Goal: Transaction & Acquisition: Purchase product/service

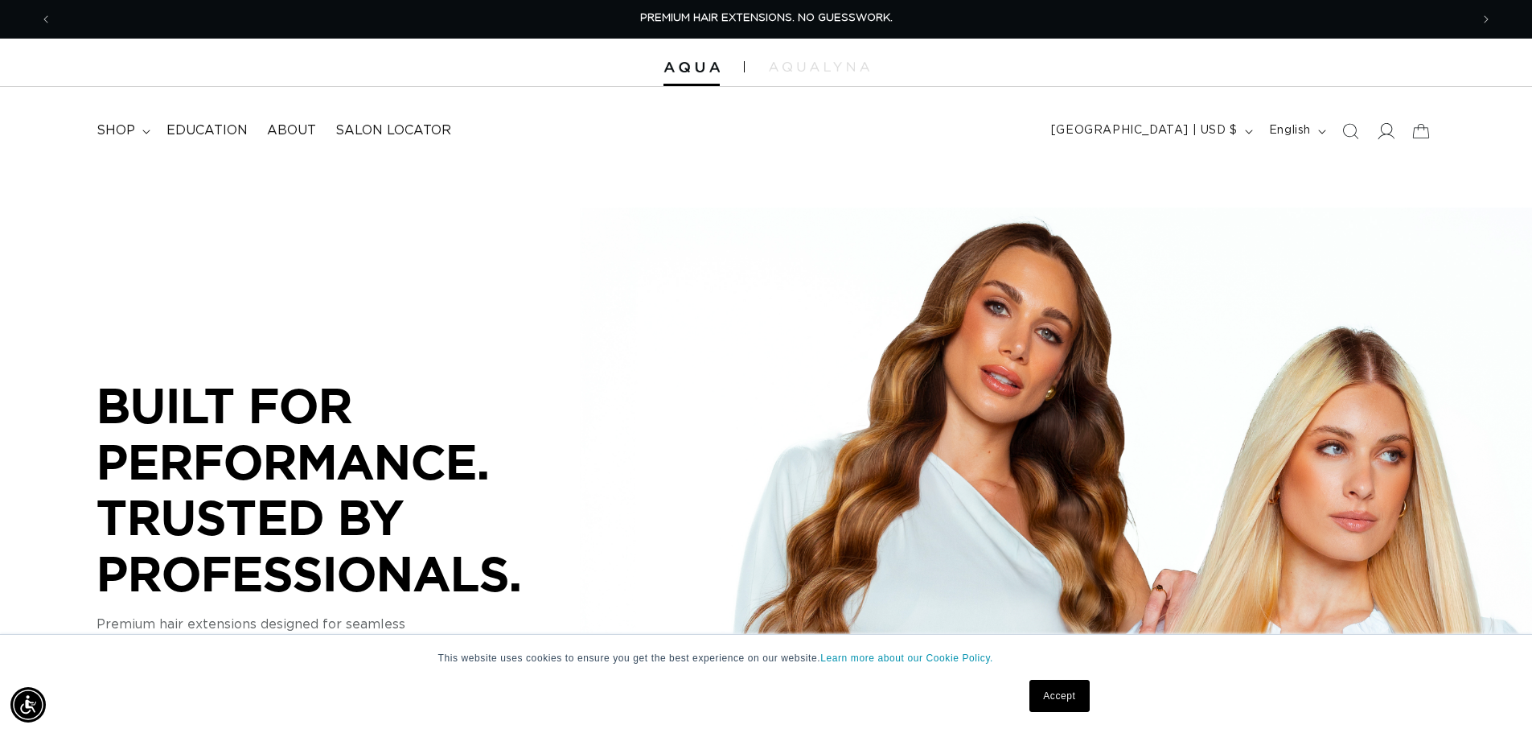
click at [1381, 130] on icon at bounding box center [1387, 131] width 17 height 16
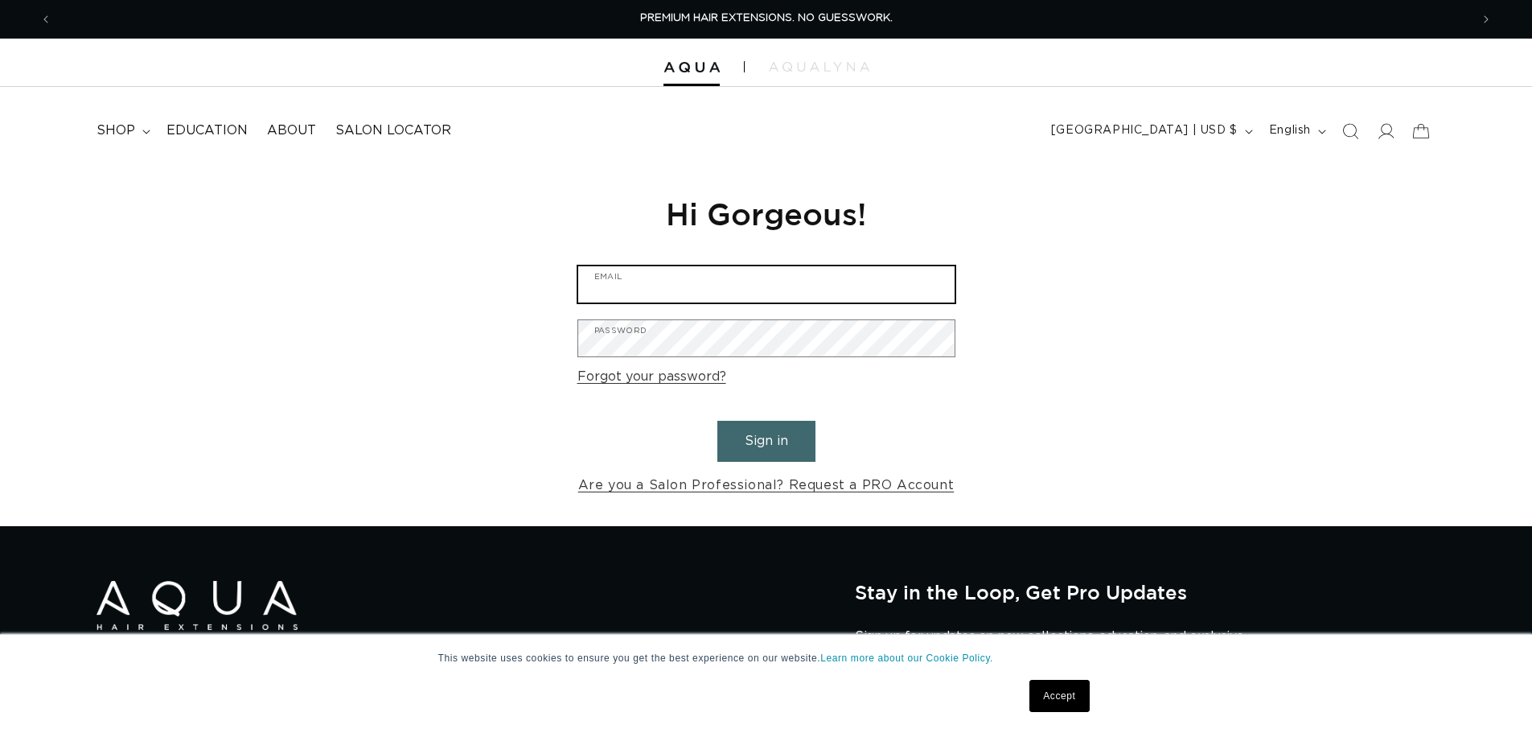
type input "[EMAIL_ADDRESS][DOMAIN_NAME]"
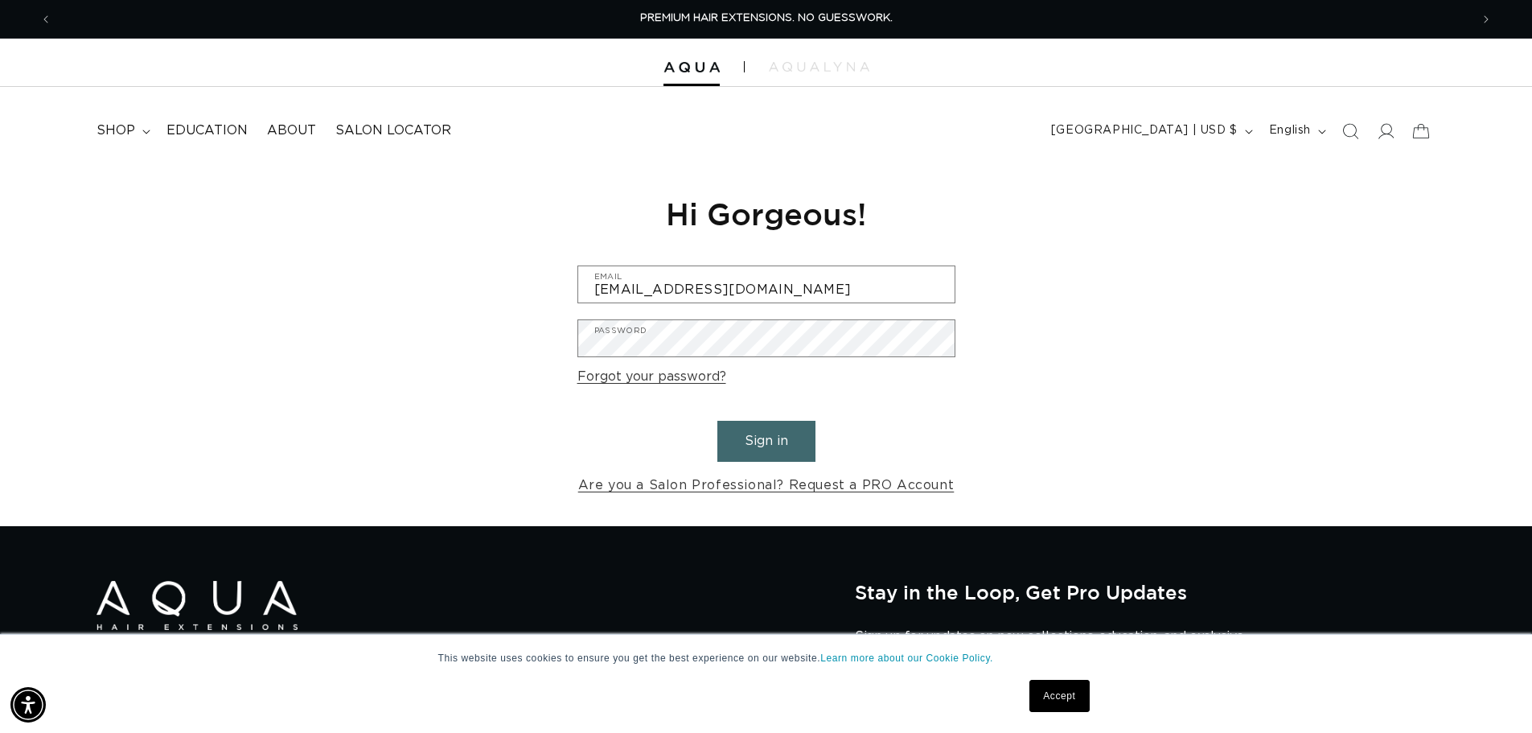
click at [771, 436] on button "Sign in" at bounding box center [766, 441] width 98 height 41
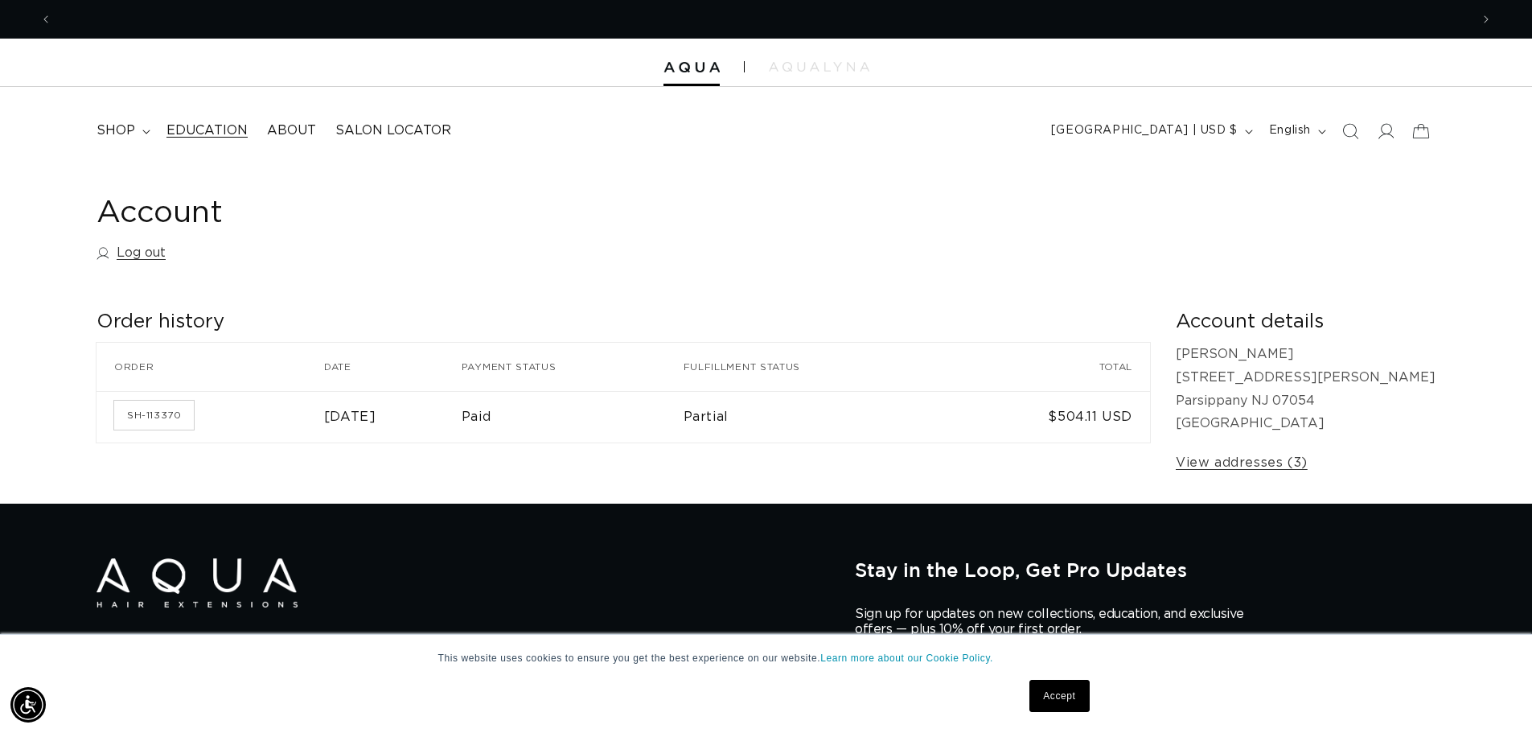
scroll to position [0, 1418]
click at [125, 138] on span "shop" at bounding box center [116, 130] width 39 height 17
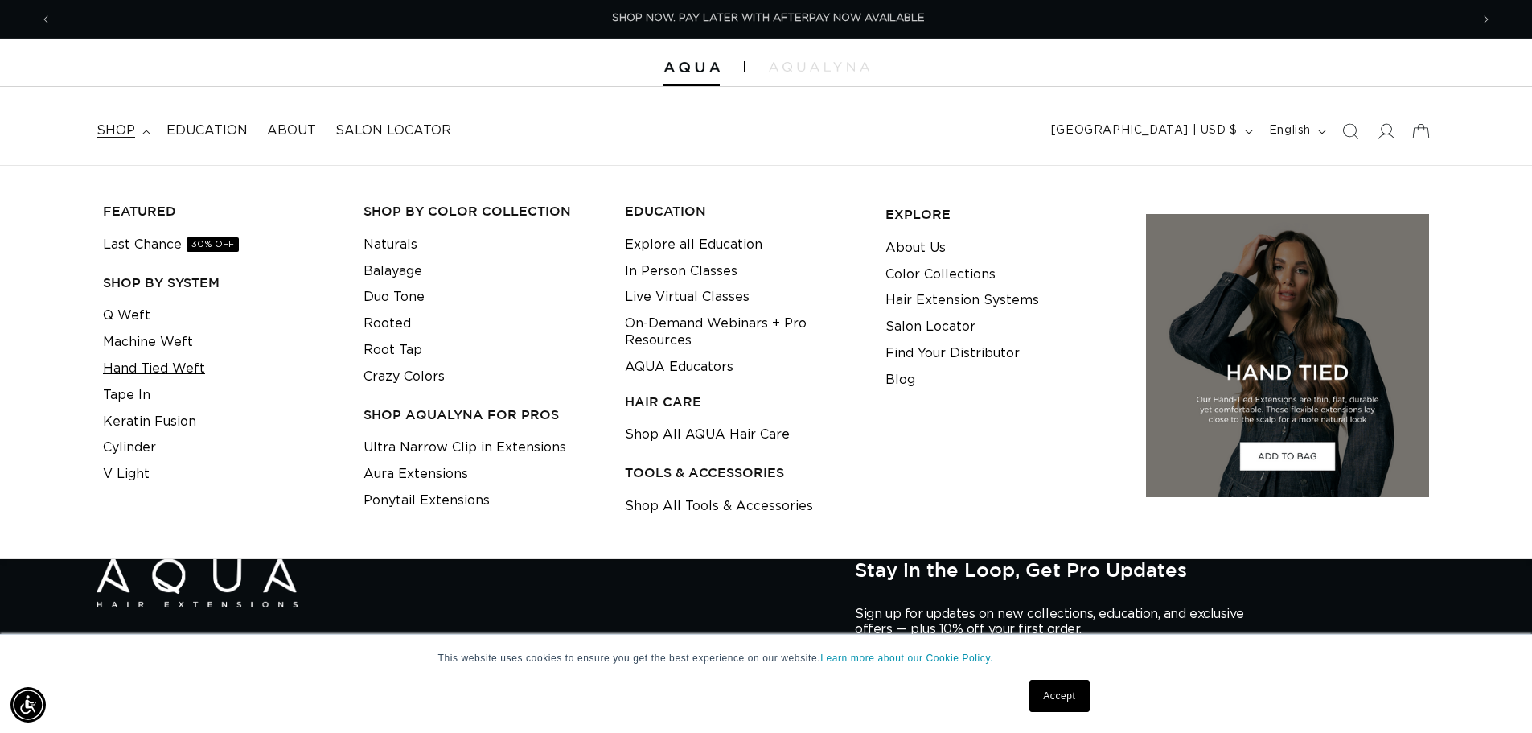
scroll to position [0, 2836]
click at [124, 464] on link "V Light" at bounding box center [126, 474] width 47 height 27
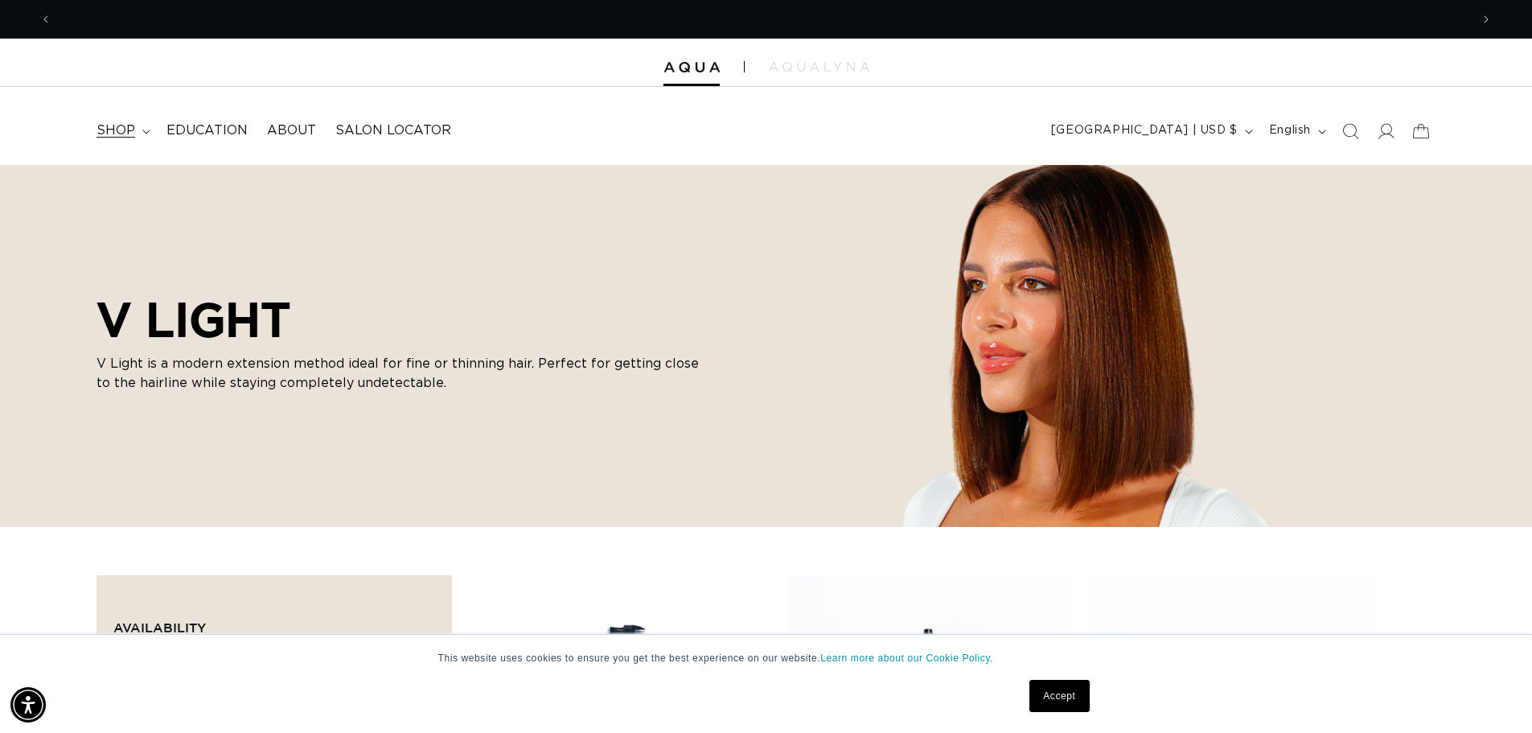
scroll to position [0, 2836]
click at [109, 125] on span "shop" at bounding box center [116, 130] width 39 height 17
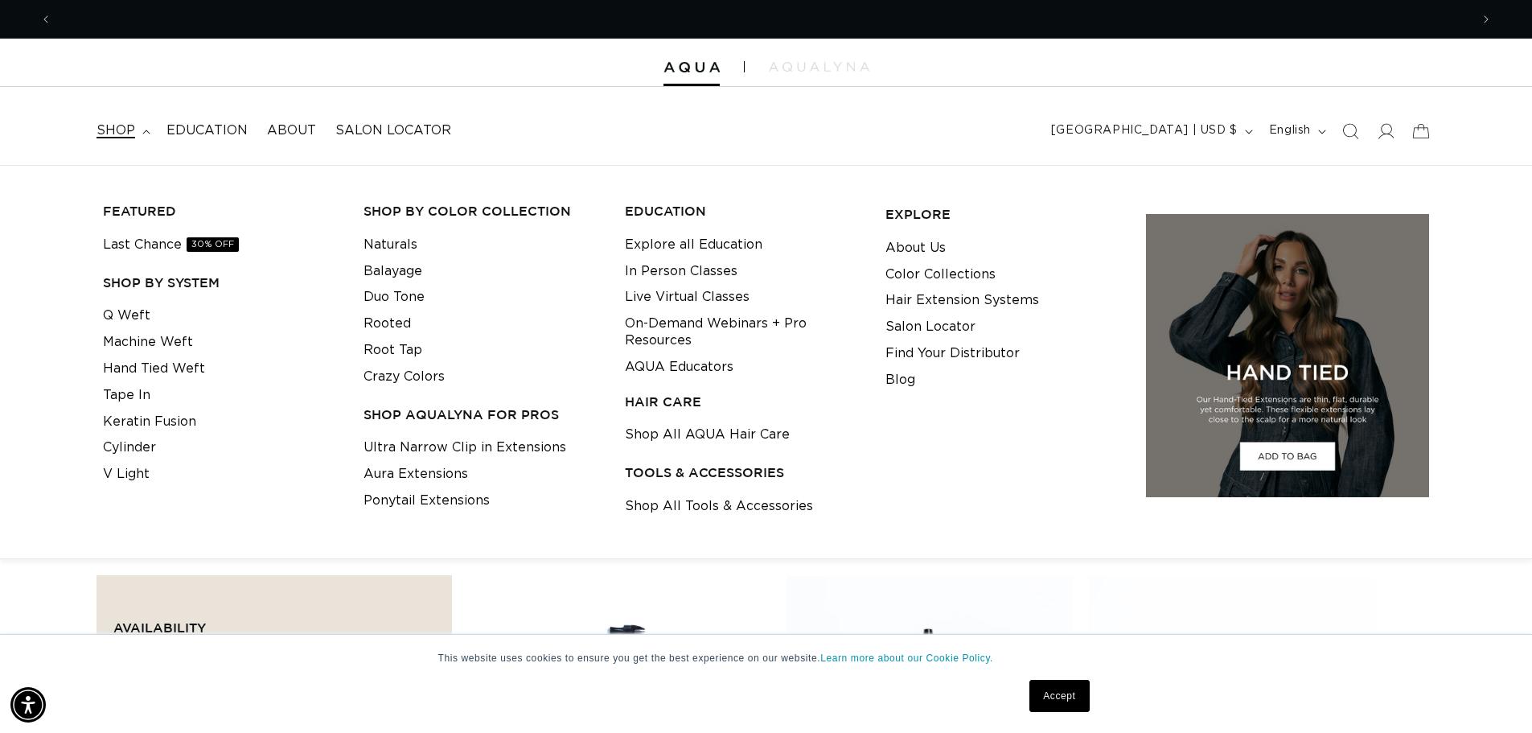
scroll to position [0, 1418]
click at [425, 389] on link "Crazy Colors" at bounding box center [404, 377] width 81 height 27
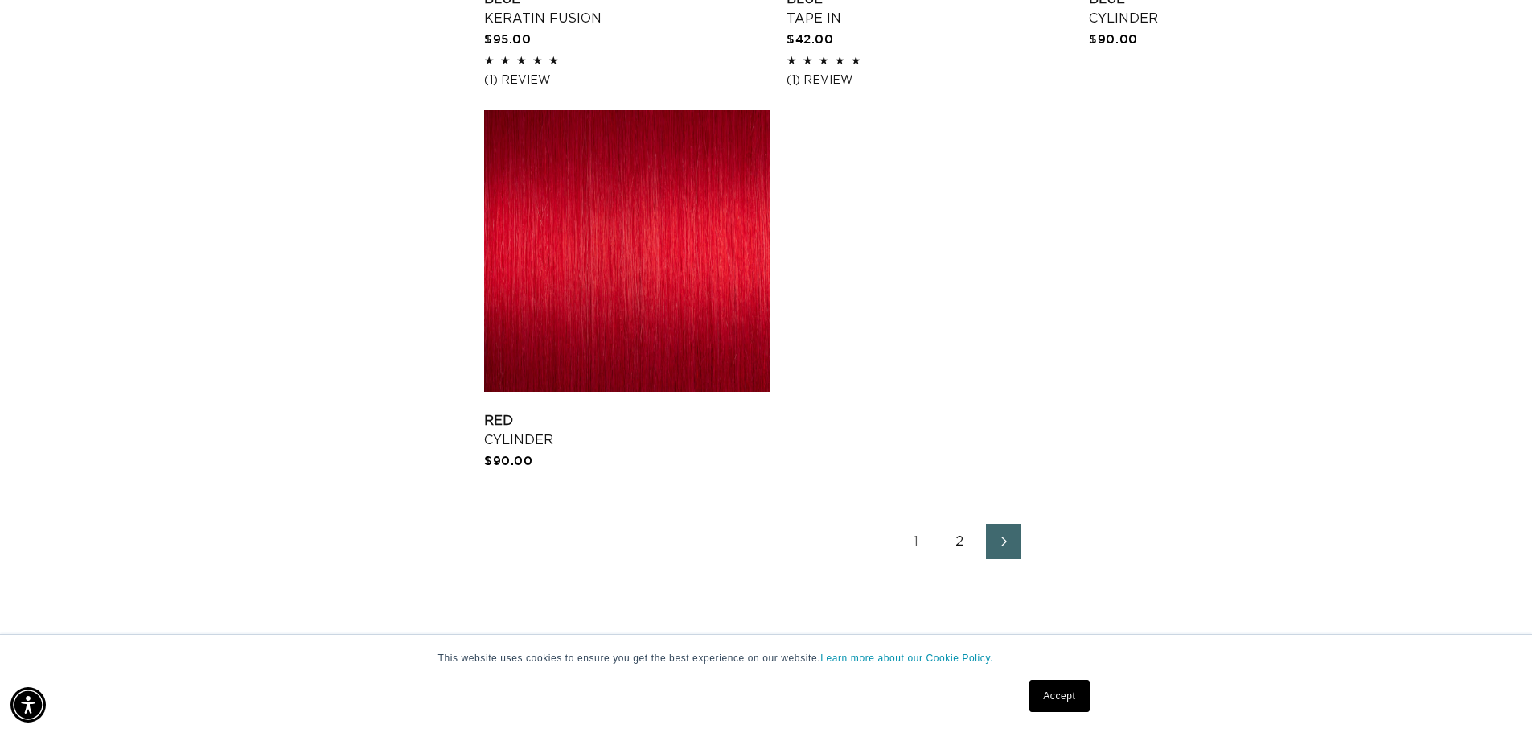
scroll to position [0, 2836]
click at [964, 541] on link "2" at bounding box center [960, 541] width 35 height 35
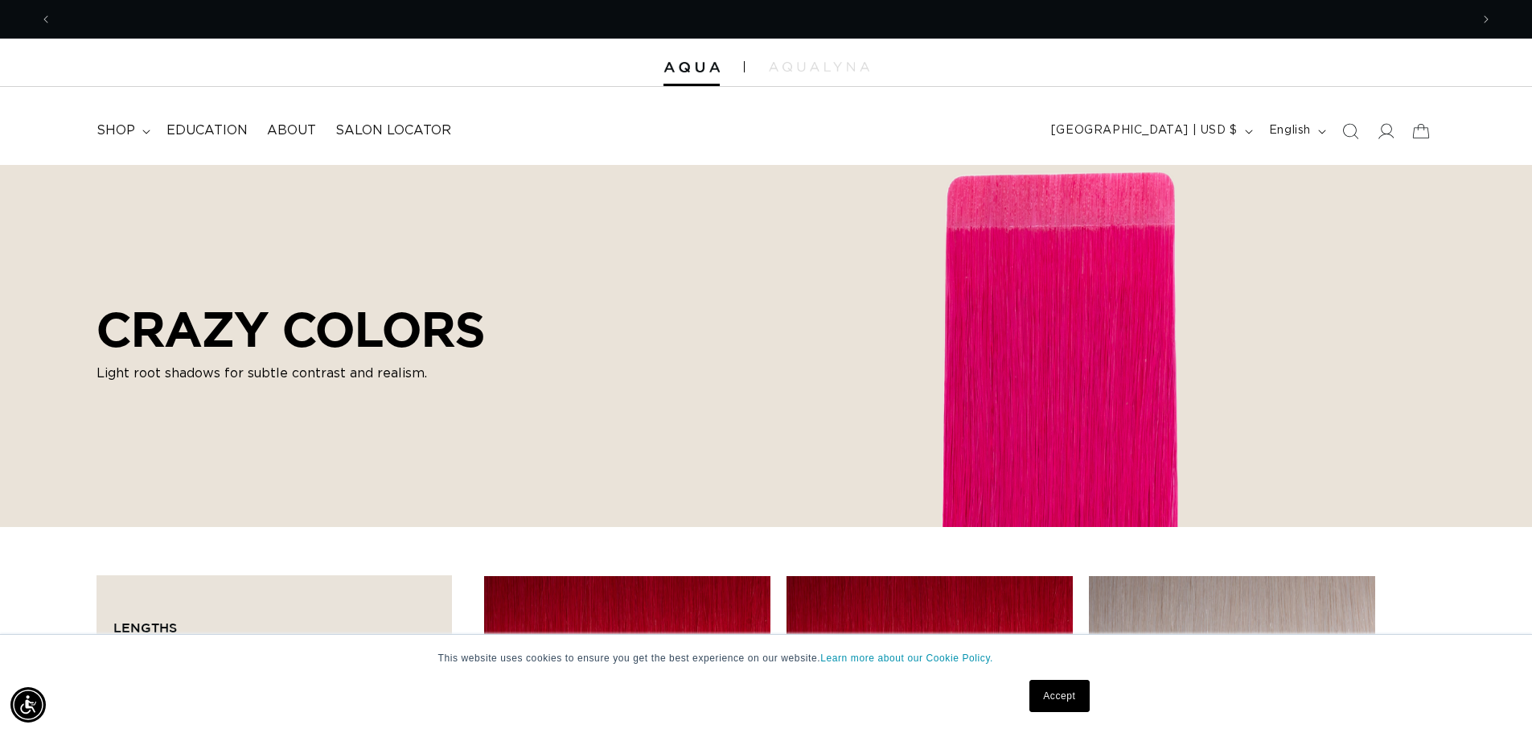
scroll to position [0, 2836]
click at [109, 137] on span "shop" at bounding box center [116, 130] width 39 height 17
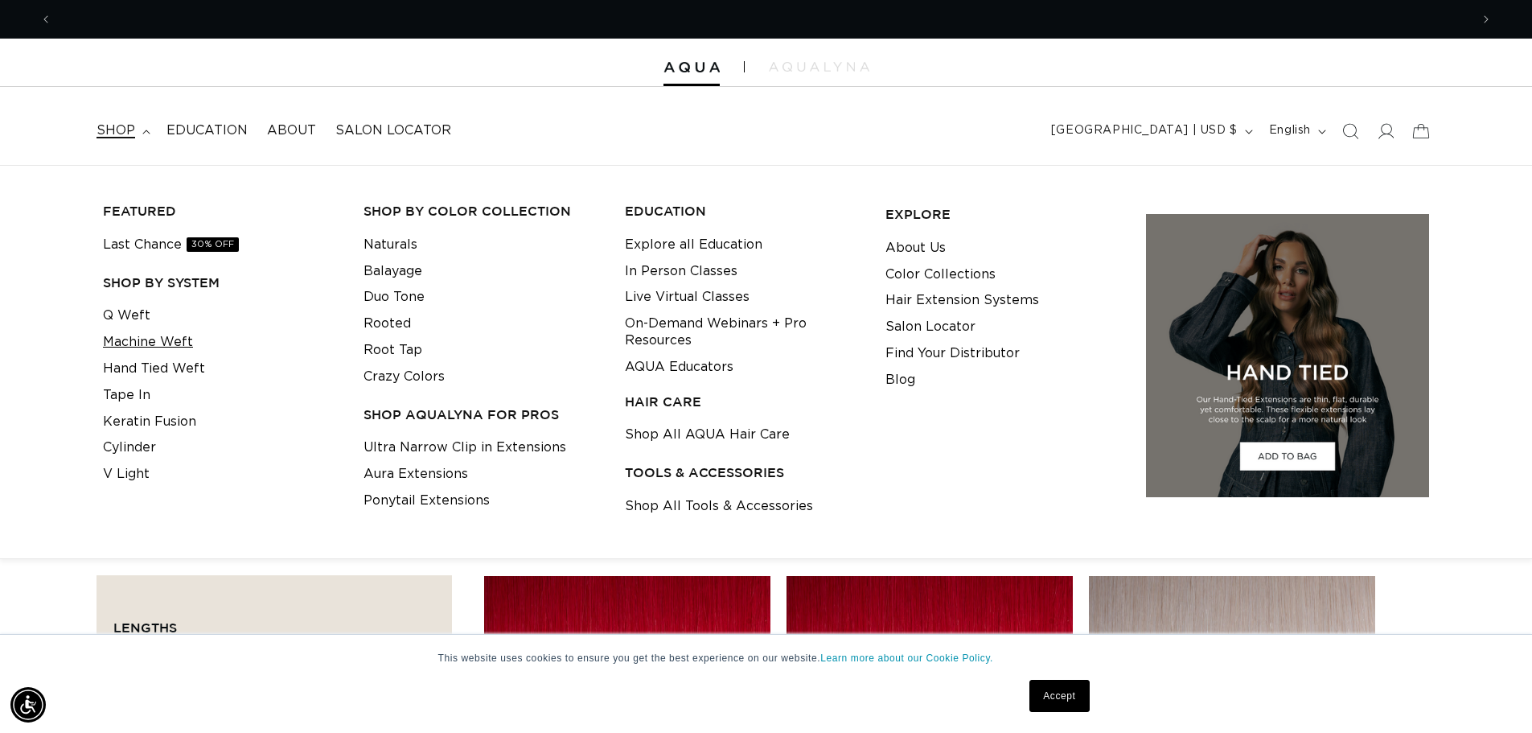
scroll to position [0, 1418]
click at [134, 343] on link "Machine Weft" at bounding box center [148, 342] width 90 height 27
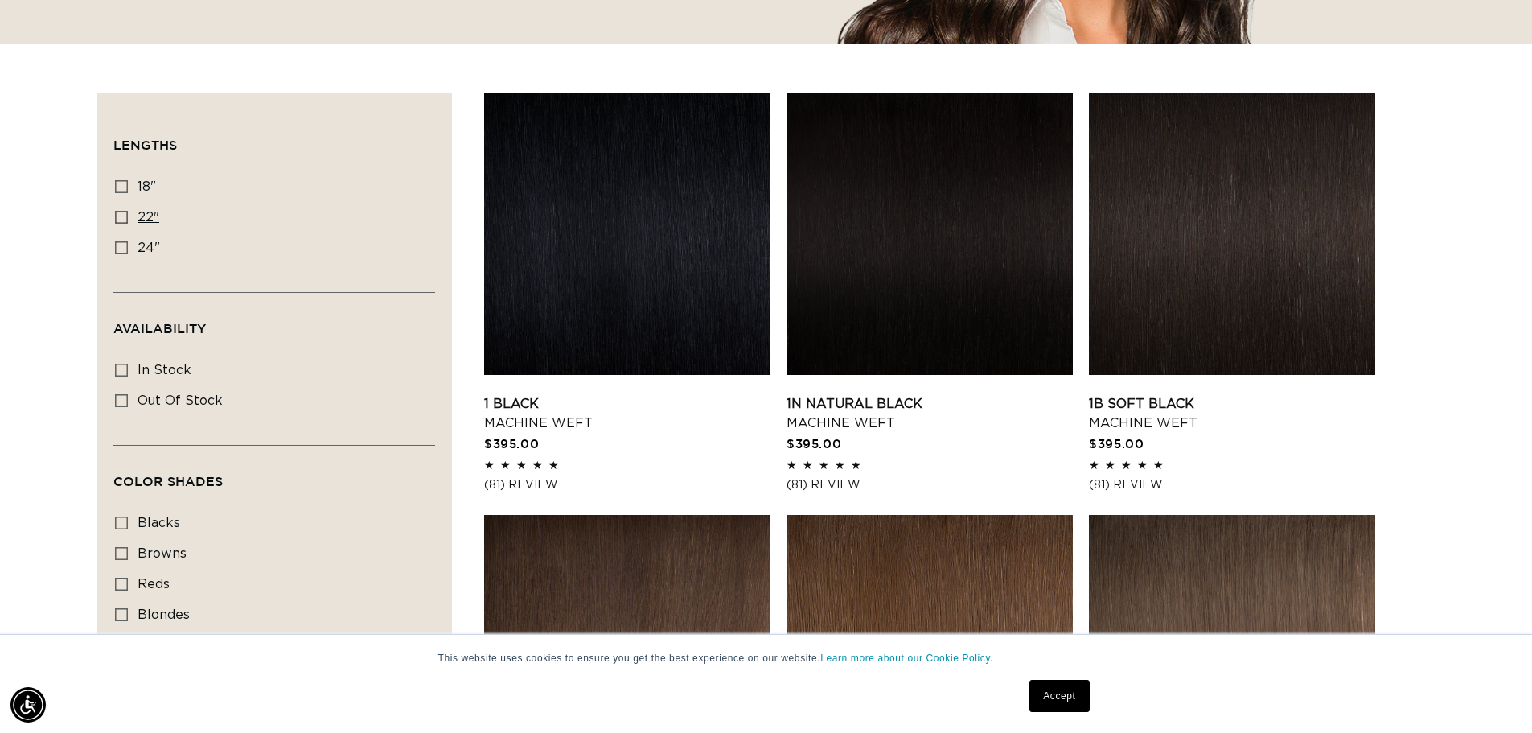
scroll to position [0, 1418]
click at [111, 212] on div "Filter: Lengths (0) Lengths 18" 18" (41 products) 22" 22" (33 products) 24" Ava…" at bounding box center [275, 536] width 356 height 886
click at [130, 223] on label "22" 22" (33 products)" at bounding box center [269, 218] width 309 height 31
click at [128, 223] on input "22" 22" (33 products)" at bounding box center [121, 217] width 13 height 13
click at [124, 221] on icon at bounding box center [121, 217] width 13 height 13
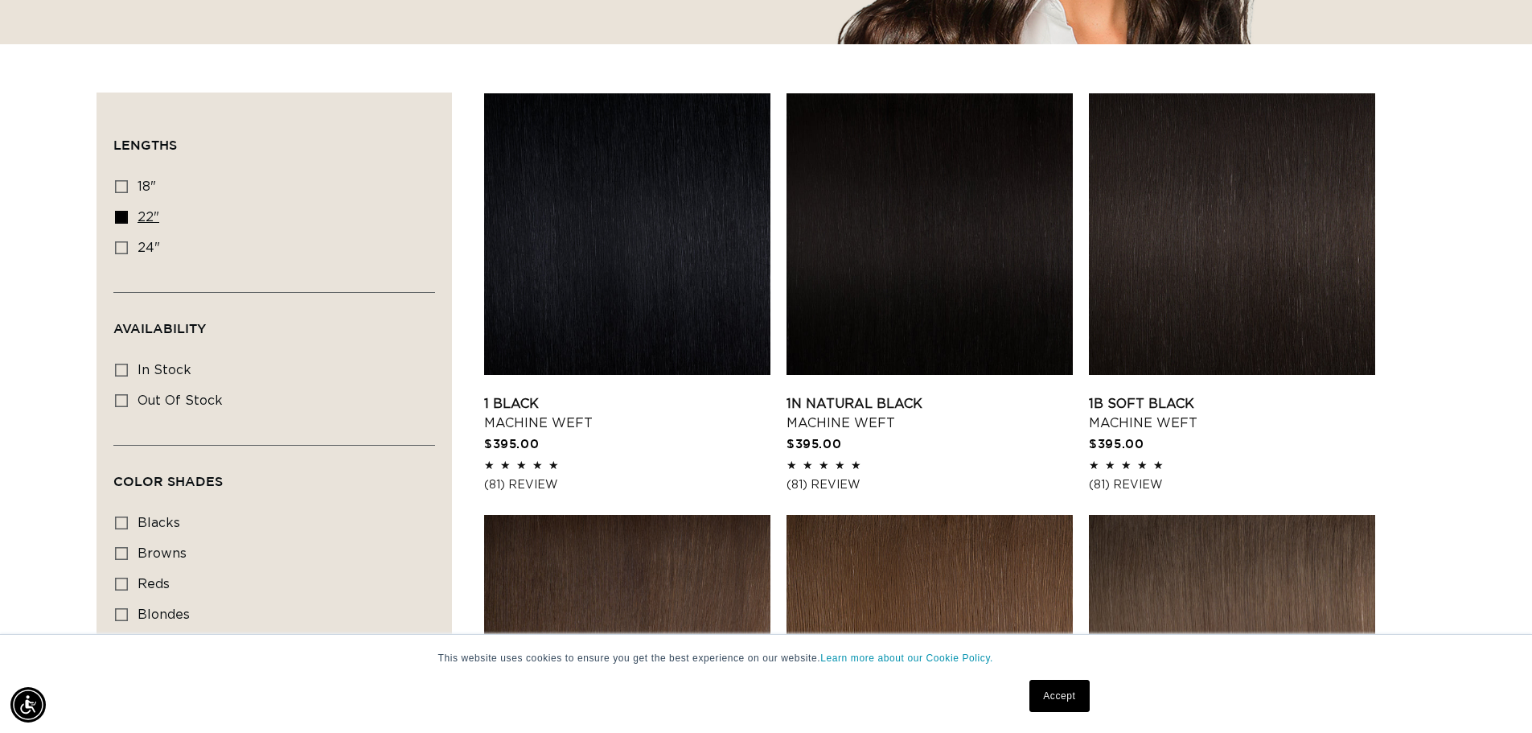
click at [124, 221] on input "22" 22" (33 products)" at bounding box center [121, 217] width 13 height 13
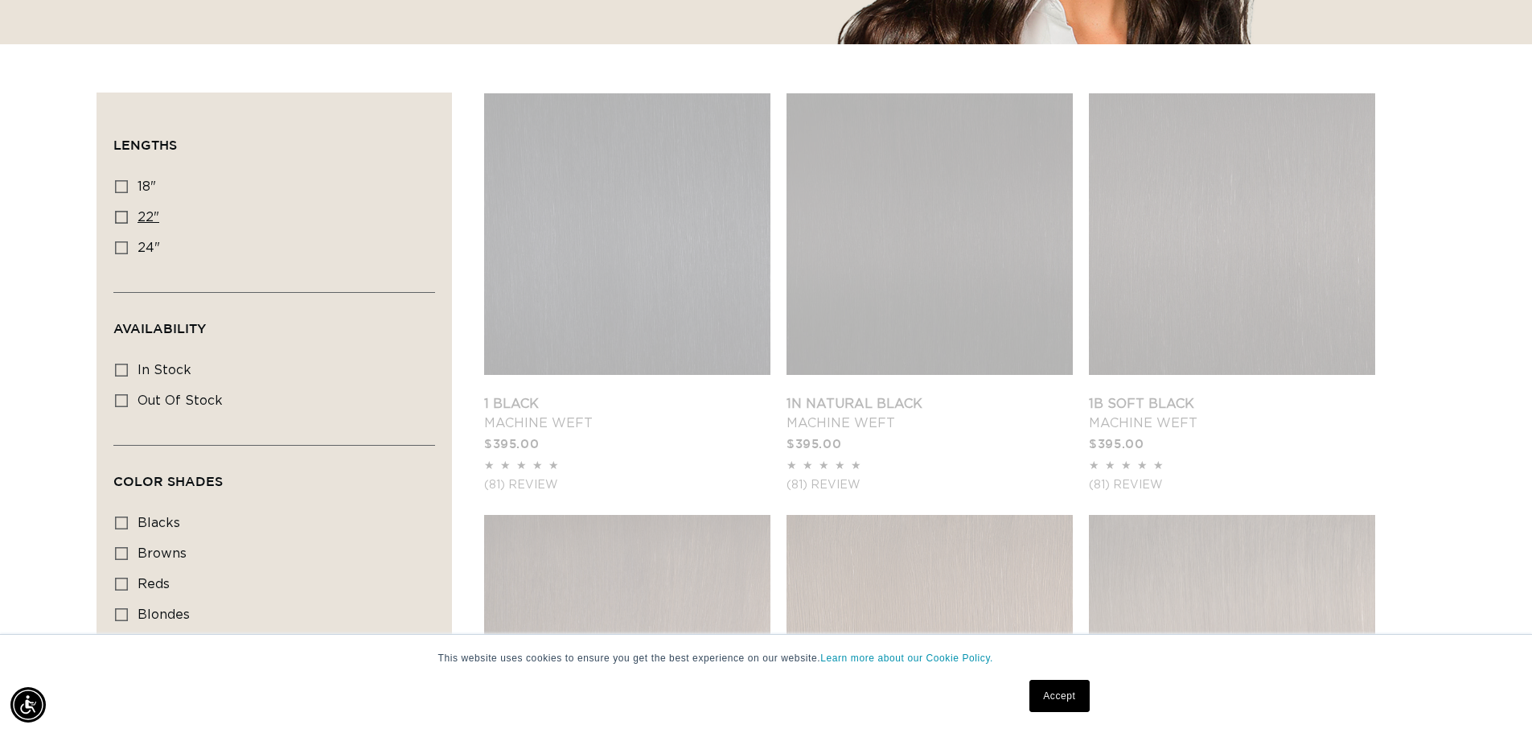
click at [124, 221] on icon at bounding box center [121, 217] width 13 height 13
click at [124, 221] on input "22" 22" (33 products)" at bounding box center [121, 217] width 13 height 13
checkbox input "true"
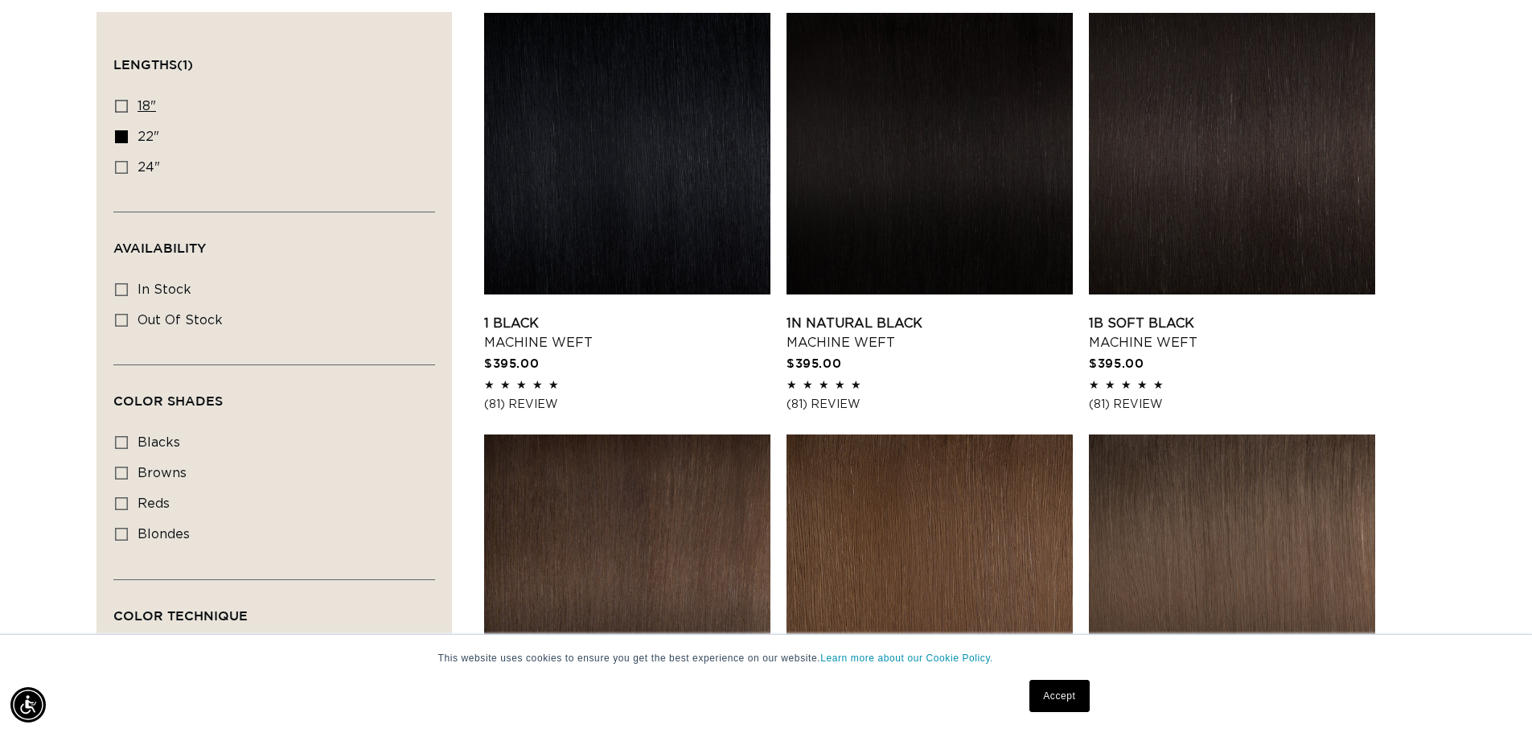
click at [117, 107] on icon at bounding box center [121, 106] width 13 height 13
click at [117, 107] on input "18" 18" (41 products)" at bounding box center [121, 106] width 13 height 13
checkbox input "true"
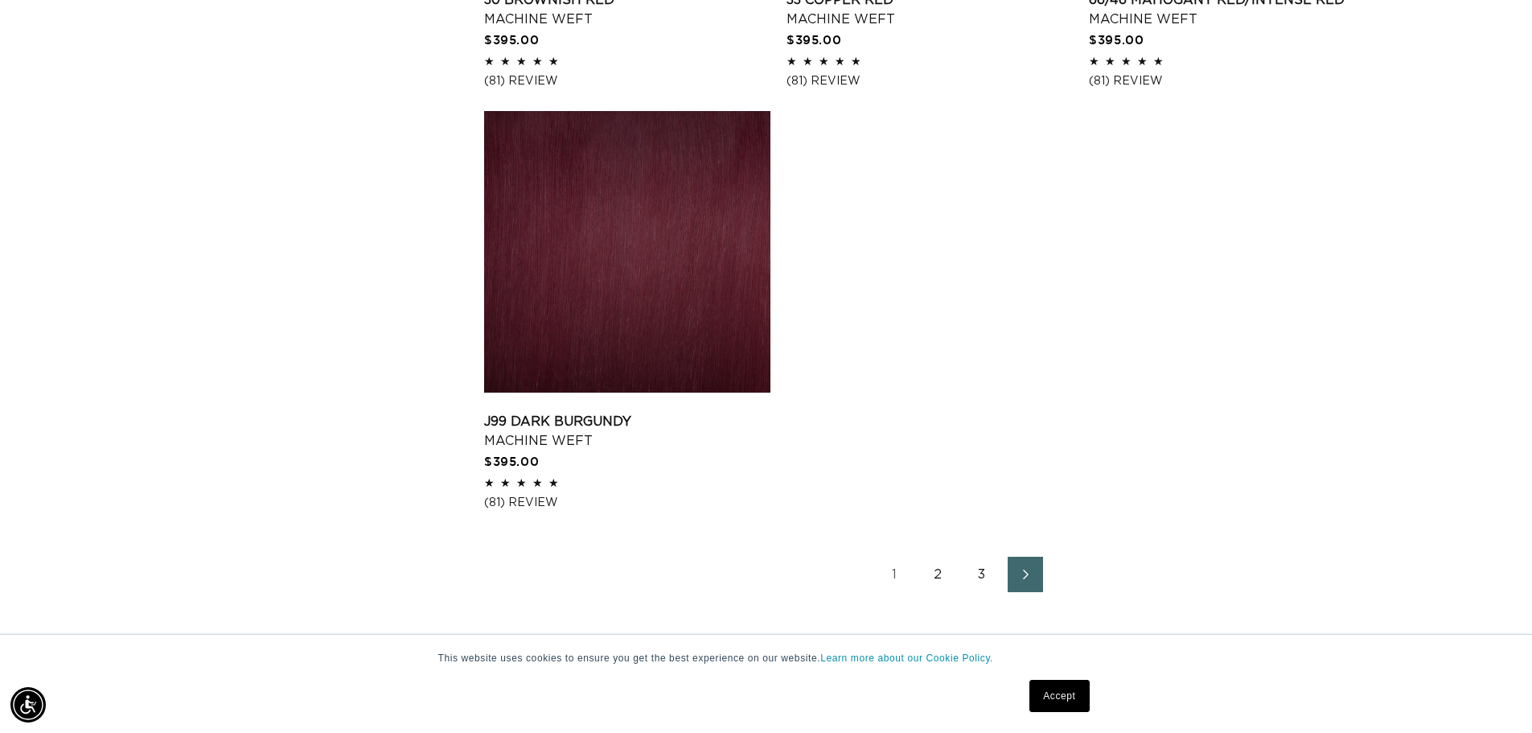
scroll to position [2896, 0]
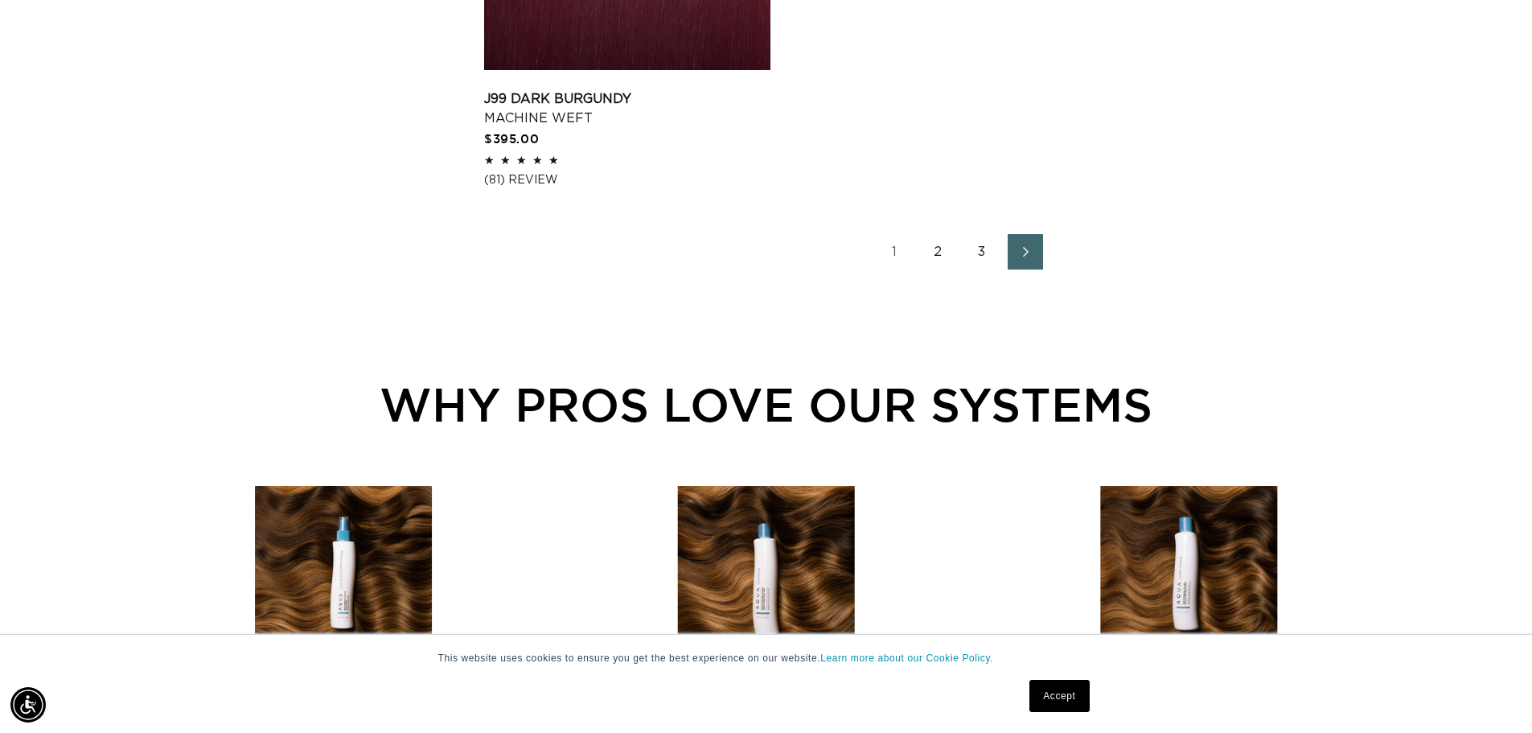
click at [952, 249] on link "2" at bounding box center [938, 251] width 35 height 35
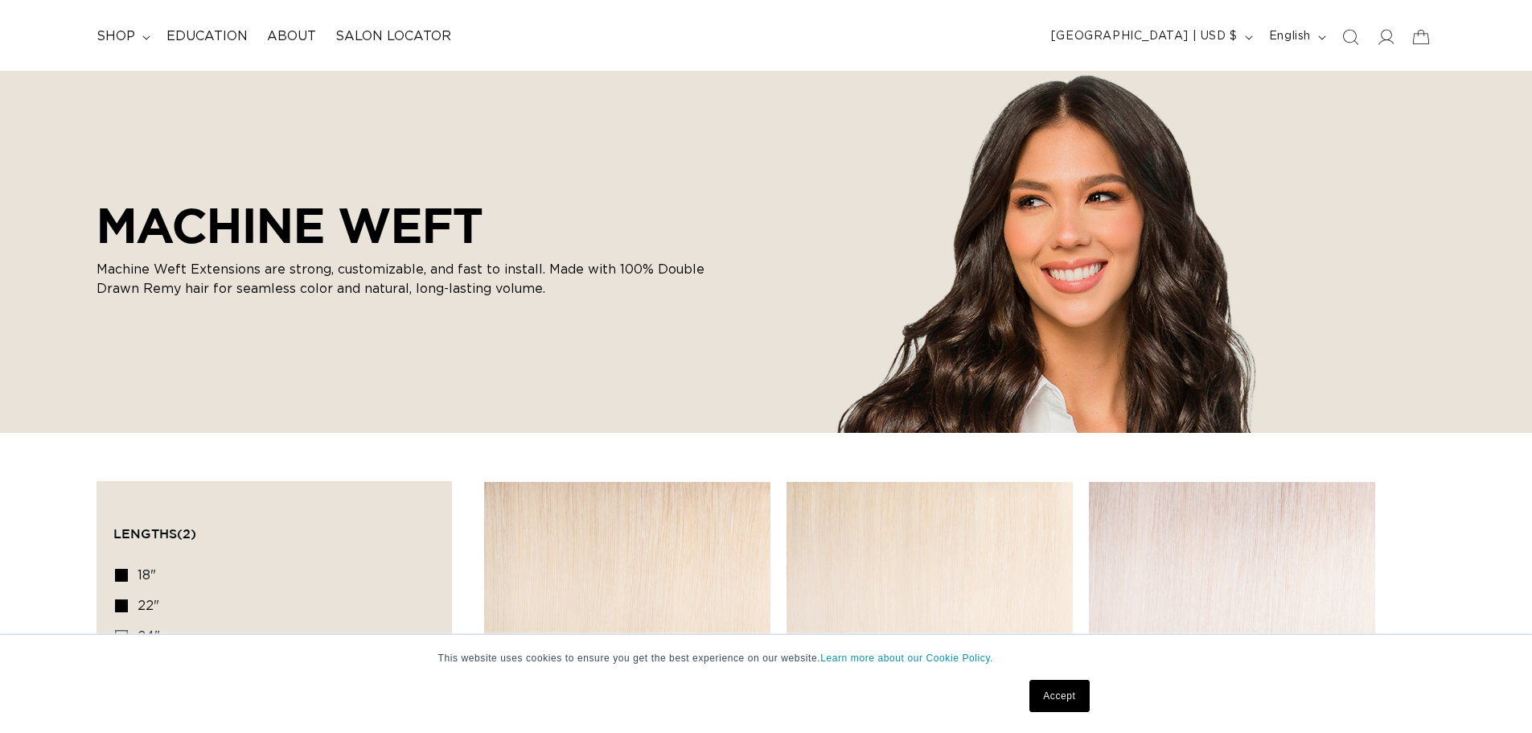
scroll to position [241, 0]
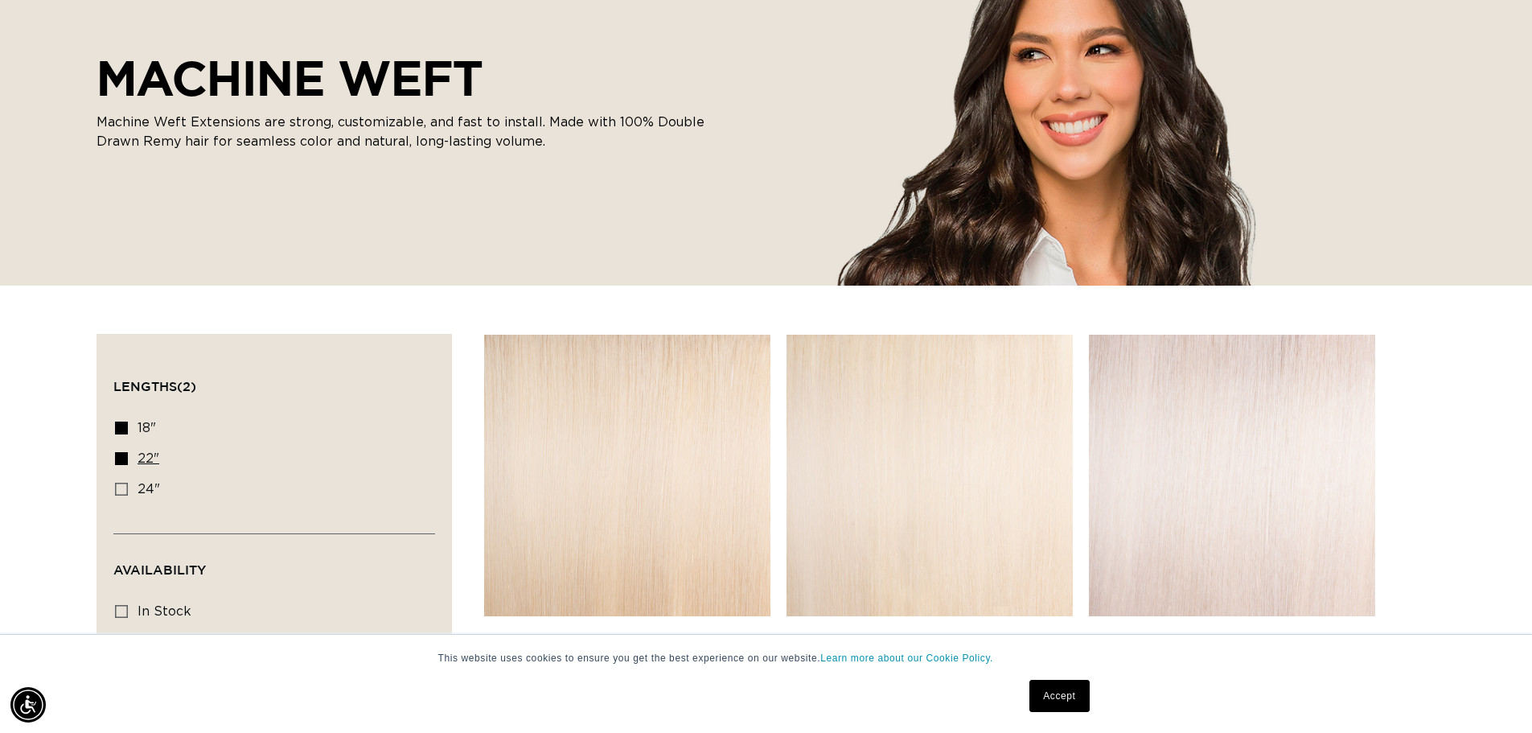
click at [124, 462] on icon at bounding box center [121, 458] width 13 height 13
click at [124, 462] on input "22" 22" (33 products)" at bounding box center [121, 458] width 13 height 13
checkbox input "false"
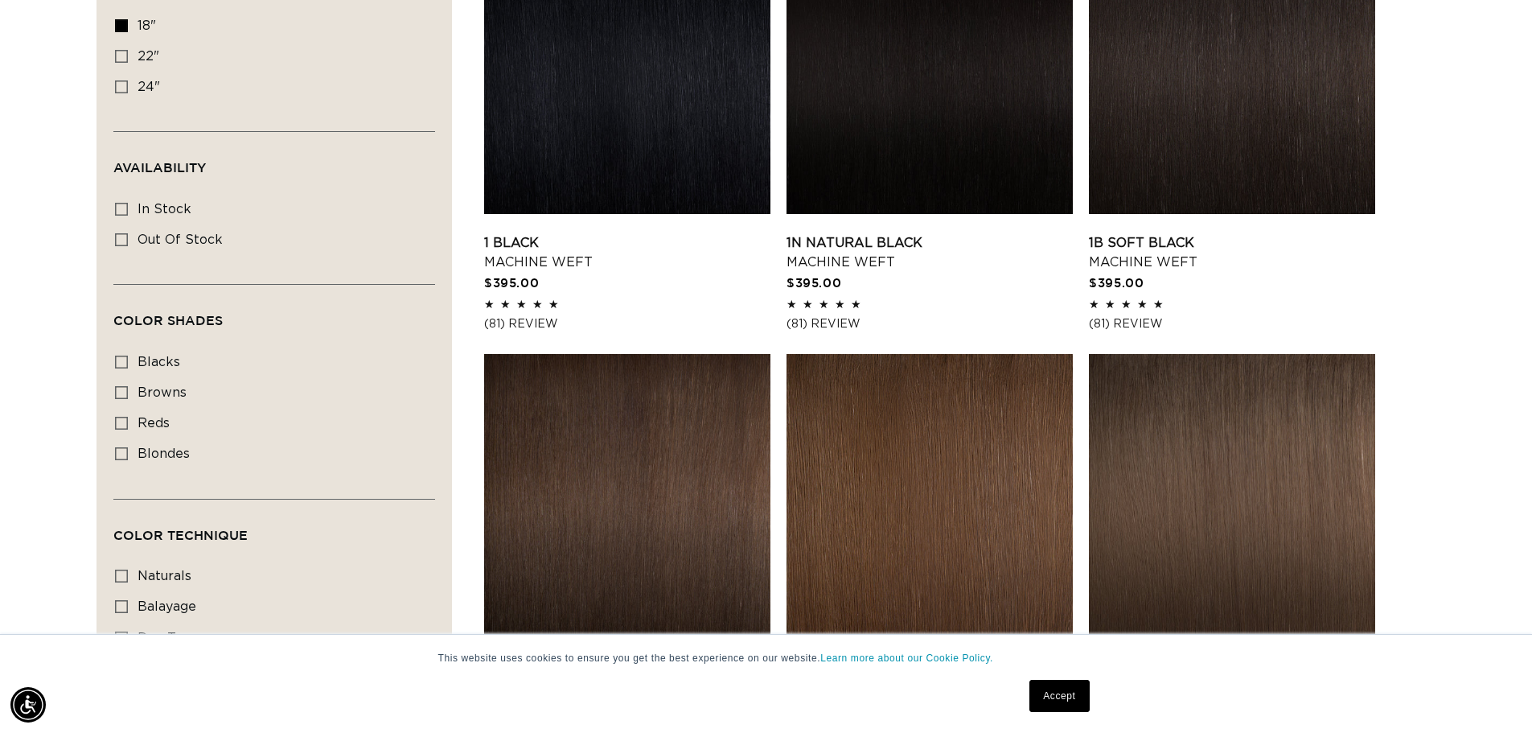
scroll to position [592, 0]
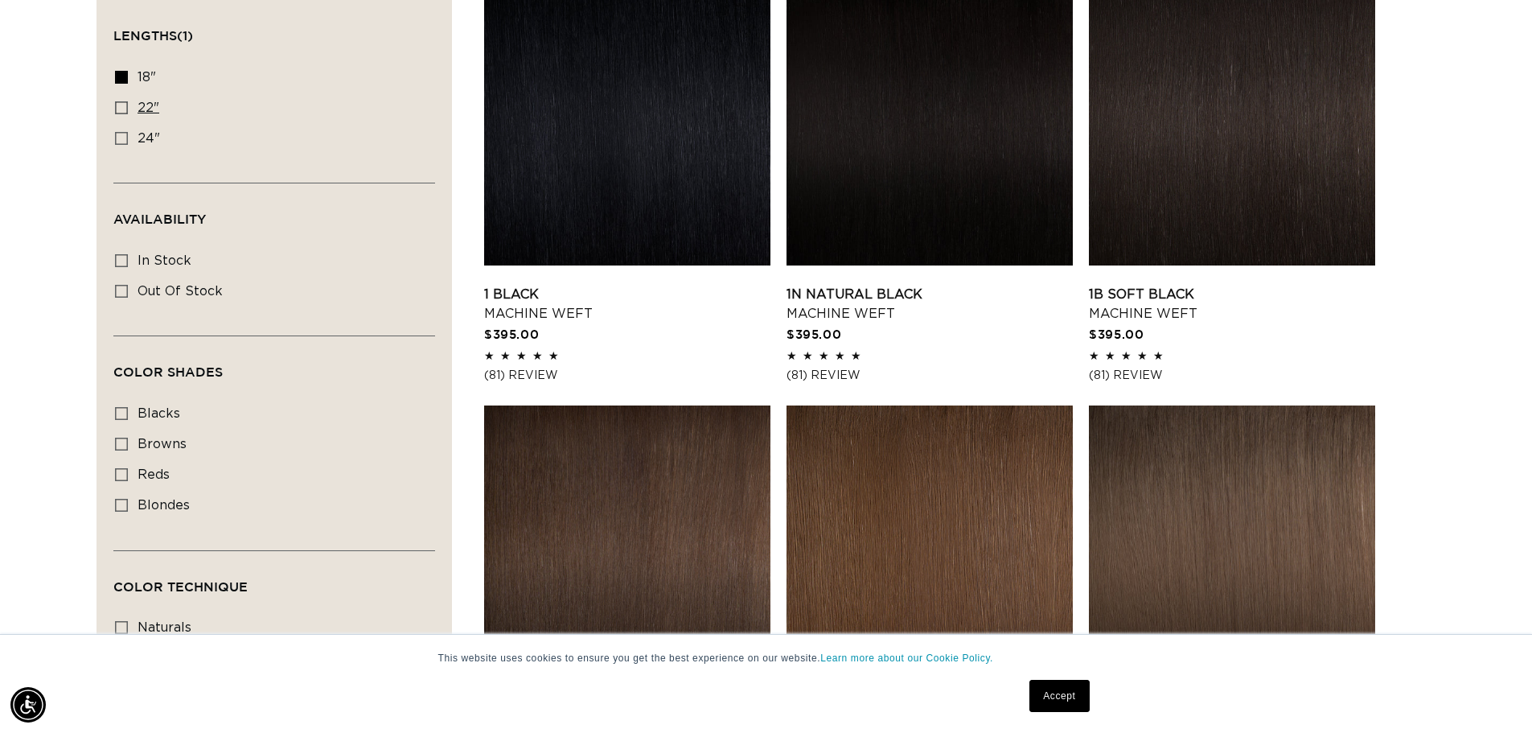
click at [121, 105] on icon at bounding box center [121, 107] width 13 height 13
click at [121, 105] on input "22" 22" (33 products)" at bounding box center [121, 107] width 13 height 13
checkbox input "true"
click at [121, 72] on icon at bounding box center [121, 77] width 13 height 13
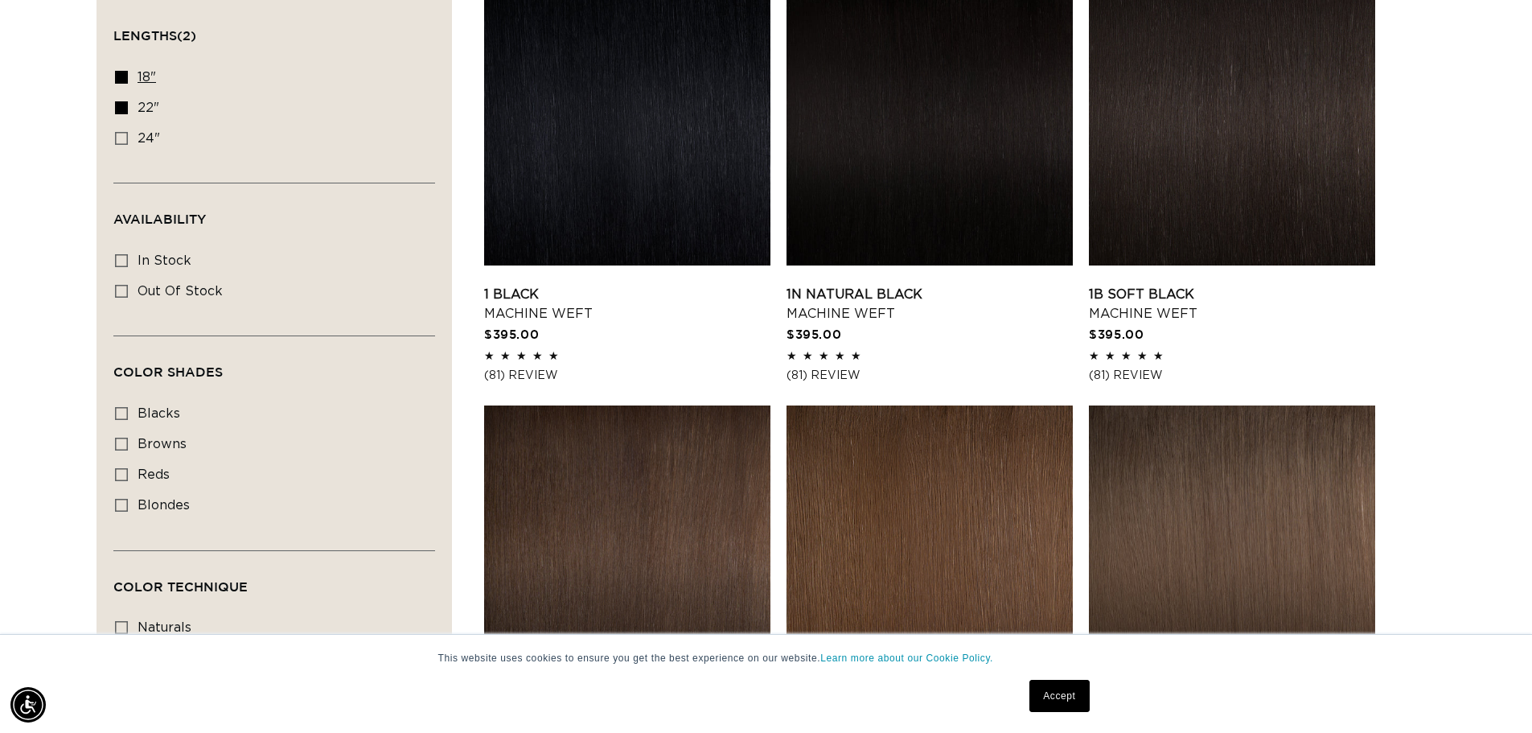
click at [121, 72] on input "18" 18" (41 products)" at bounding box center [121, 77] width 13 height 13
checkbox input "false"
click at [125, 109] on icon at bounding box center [121, 107] width 13 height 13
click at [125, 109] on input "22" 22" (33 products)" at bounding box center [121, 107] width 13 height 13
checkbox input "false"
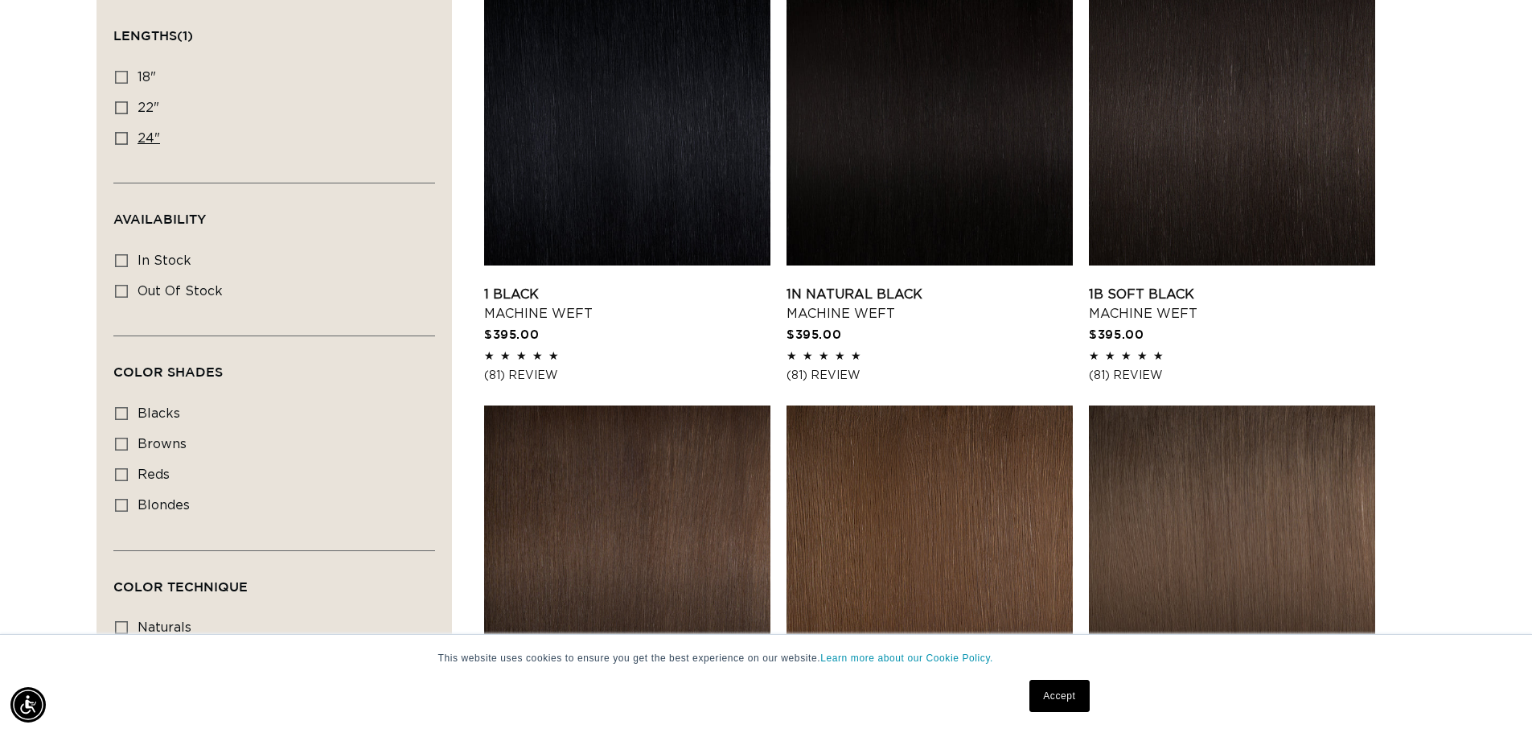
click at [125, 138] on icon at bounding box center [121, 138] width 13 height 13
click at [125, 138] on input "24" 24" (27 products)" at bounding box center [121, 138] width 13 height 13
checkbox input "true"
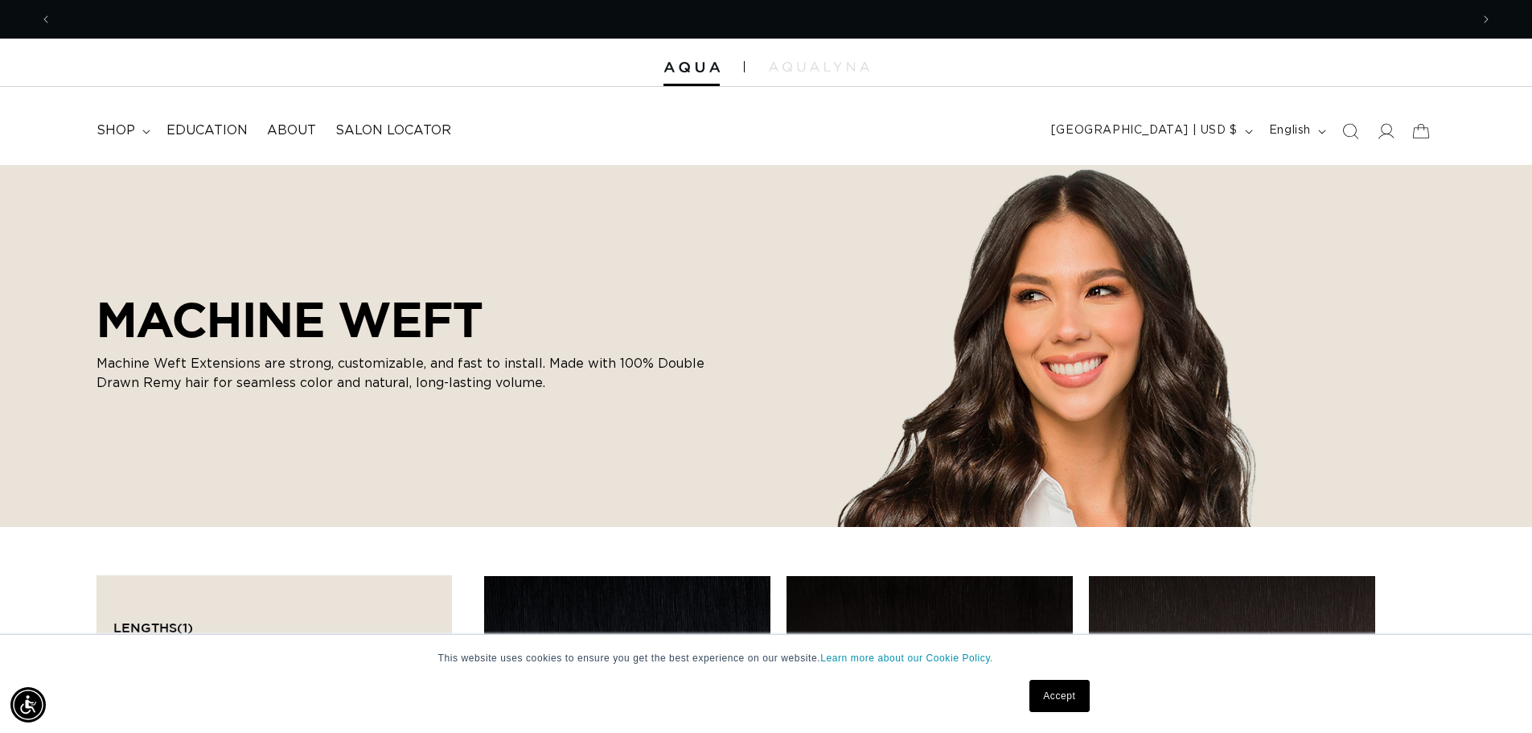
scroll to position [0, 1418]
click at [139, 130] on summary "shop" at bounding box center [122, 131] width 70 height 36
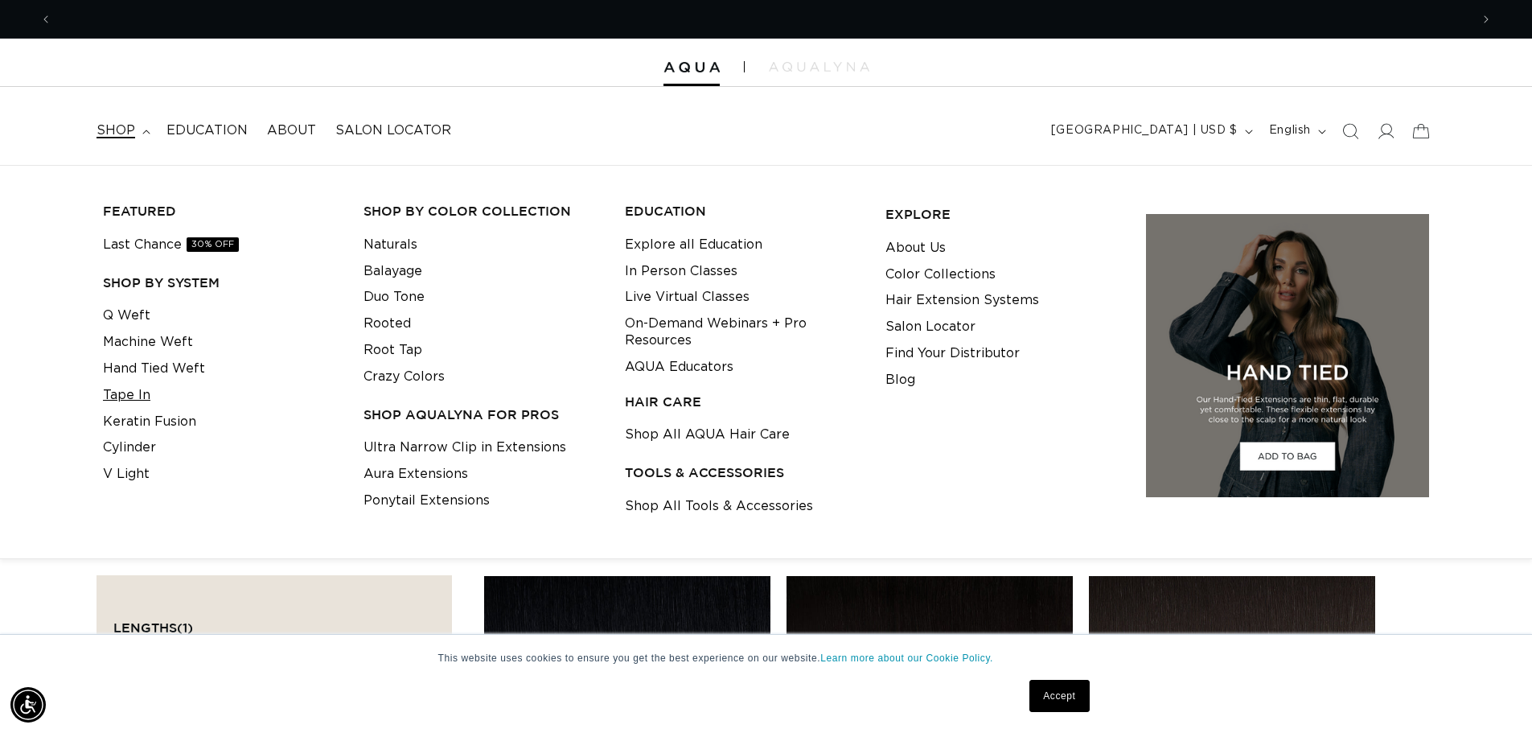
scroll to position [0, 2836]
click at [122, 312] on link "Q Weft" at bounding box center [126, 315] width 47 height 27
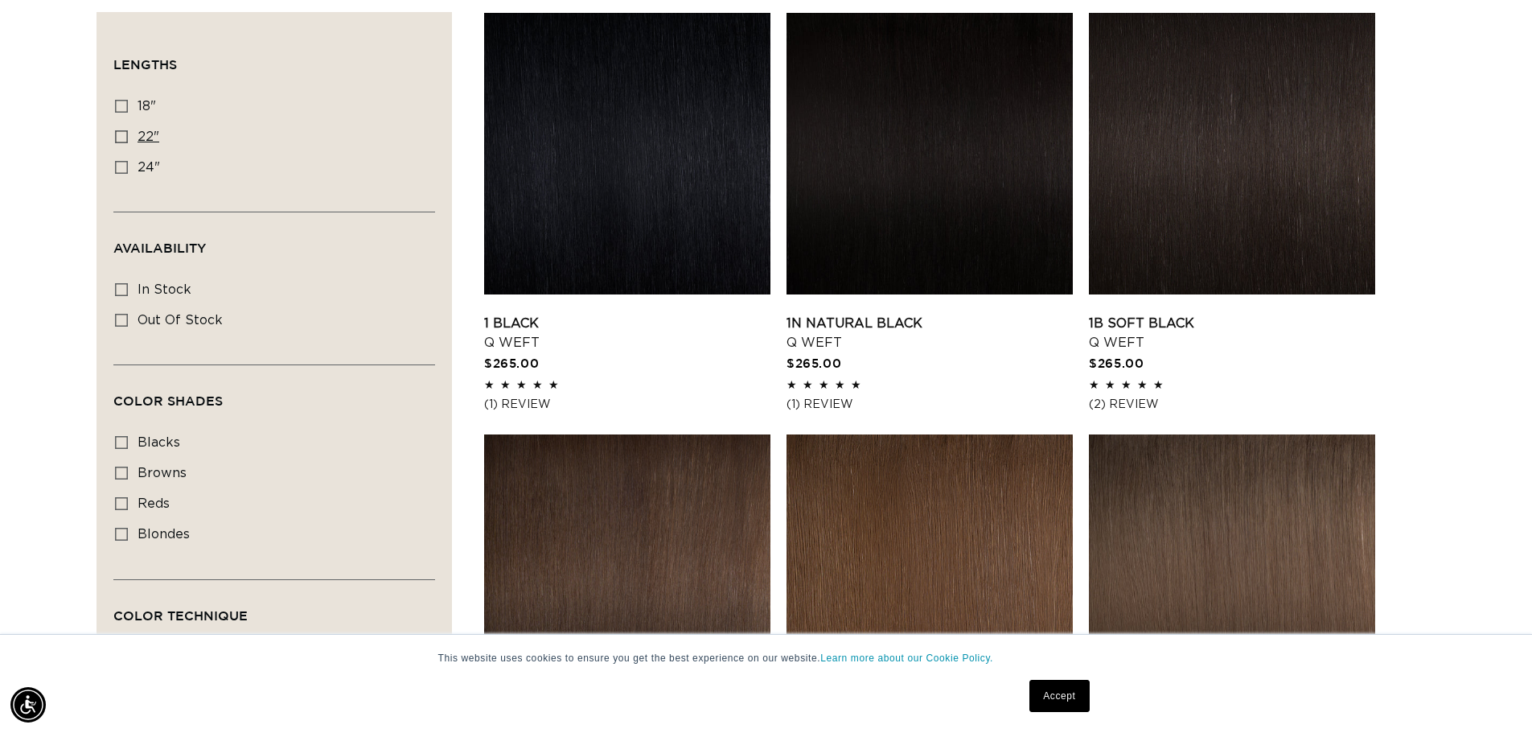
scroll to position [0, 2836]
click at [124, 134] on icon at bounding box center [121, 136] width 13 height 13
click at [124, 134] on input "22" 22" (5 products)" at bounding box center [121, 136] width 13 height 13
checkbox input "true"
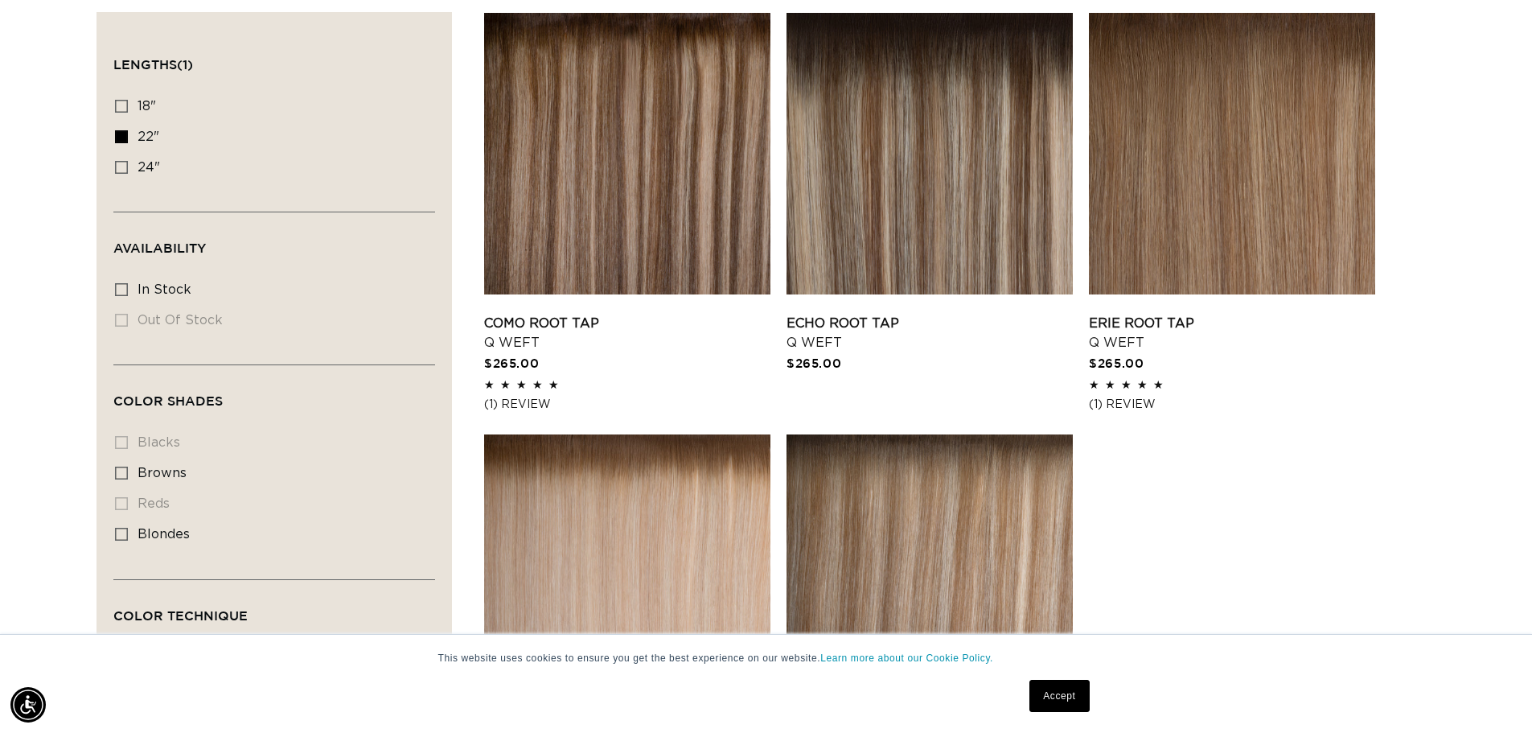
click at [124, 134] on icon at bounding box center [121, 136] width 13 height 13
click at [124, 134] on input "22" 22" (5 products)" at bounding box center [121, 136] width 13 height 13
checkbox input "false"
click at [123, 105] on icon at bounding box center [121, 106] width 13 height 13
click at [123, 105] on input "18" 18" (5 products)" at bounding box center [121, 106] width 13 height 13
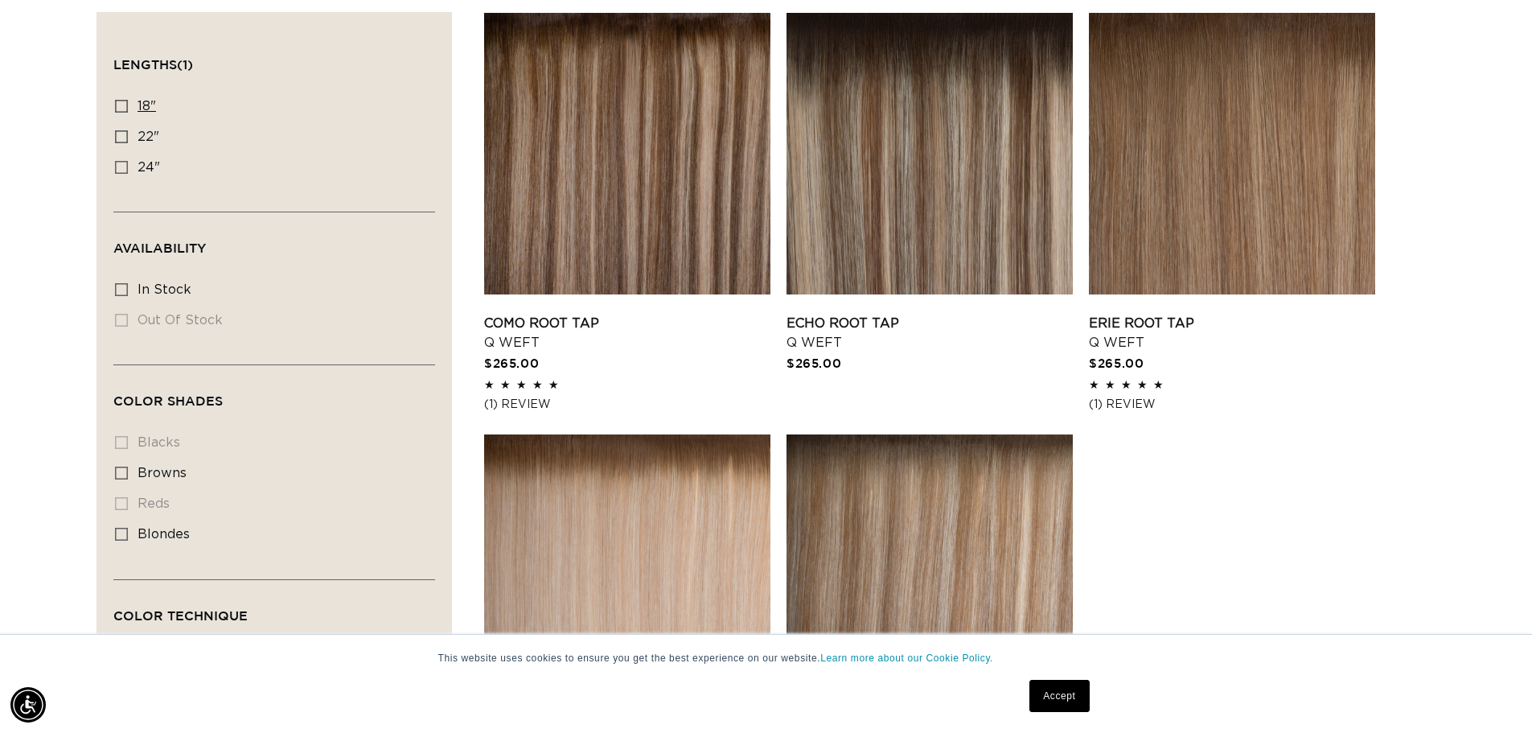
checkbox input "true"
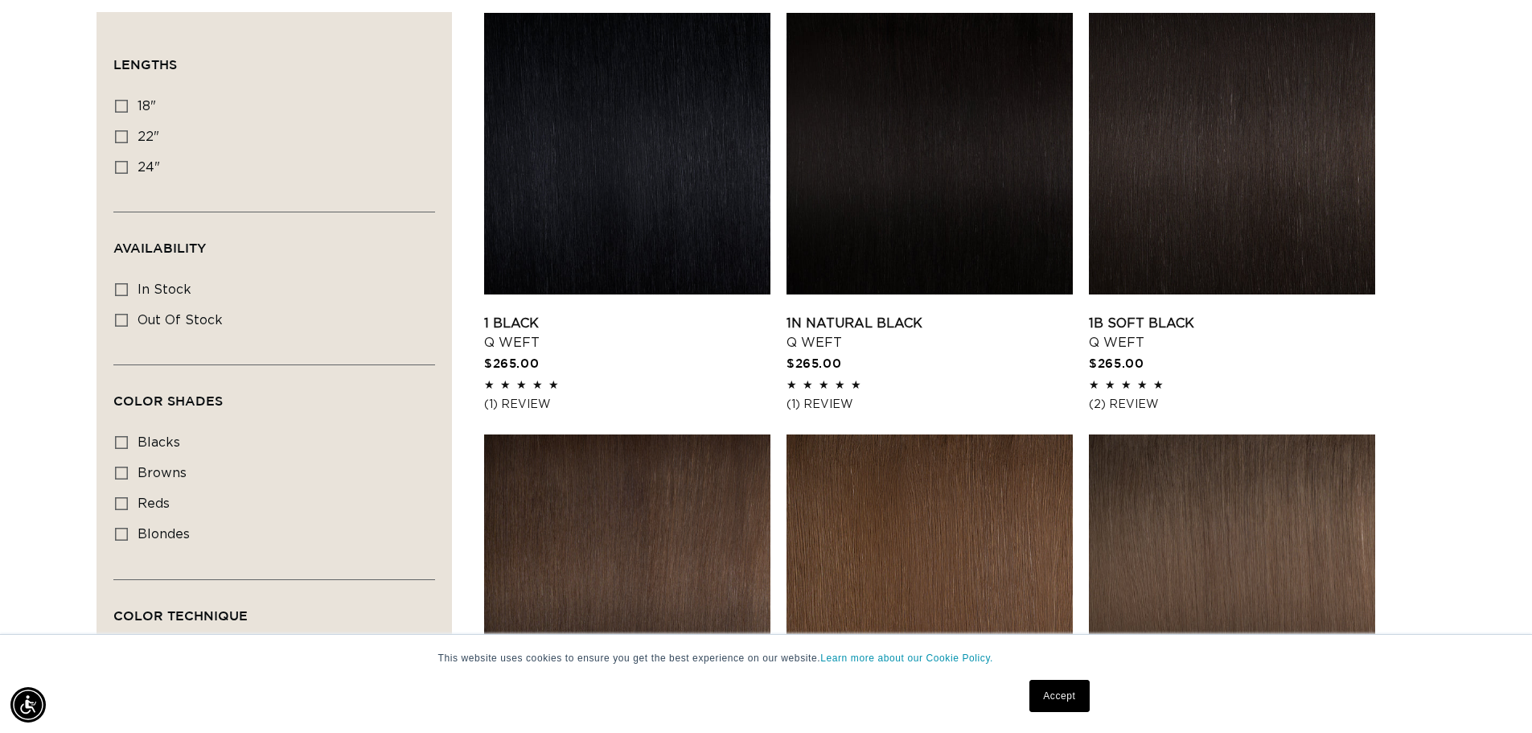
click at [123, 105] on icon at bounding box center [121, 106] width 13 height 13
click at [123, 105] on input "18" 18" (5 products)" at bounding box center [121, 106] width 13 height 13
checkbox input "true"
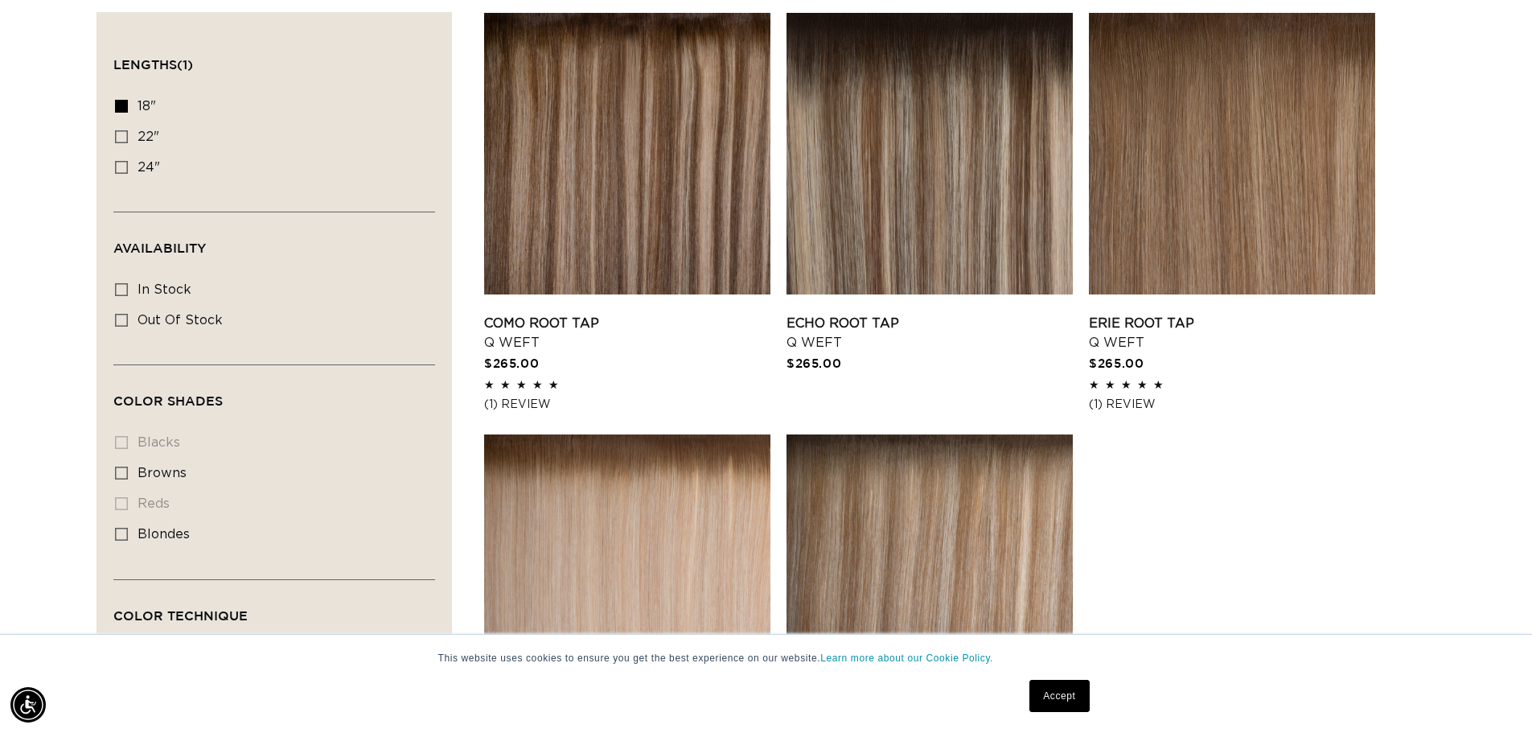
click at [123, 105] on icon at bounding box center [121, 106] width 13 height 13
click at [123, 105] on input "18" 18" (5 products)" at bounding box center [121, 106] width 13 height 13
checkbox input "false"
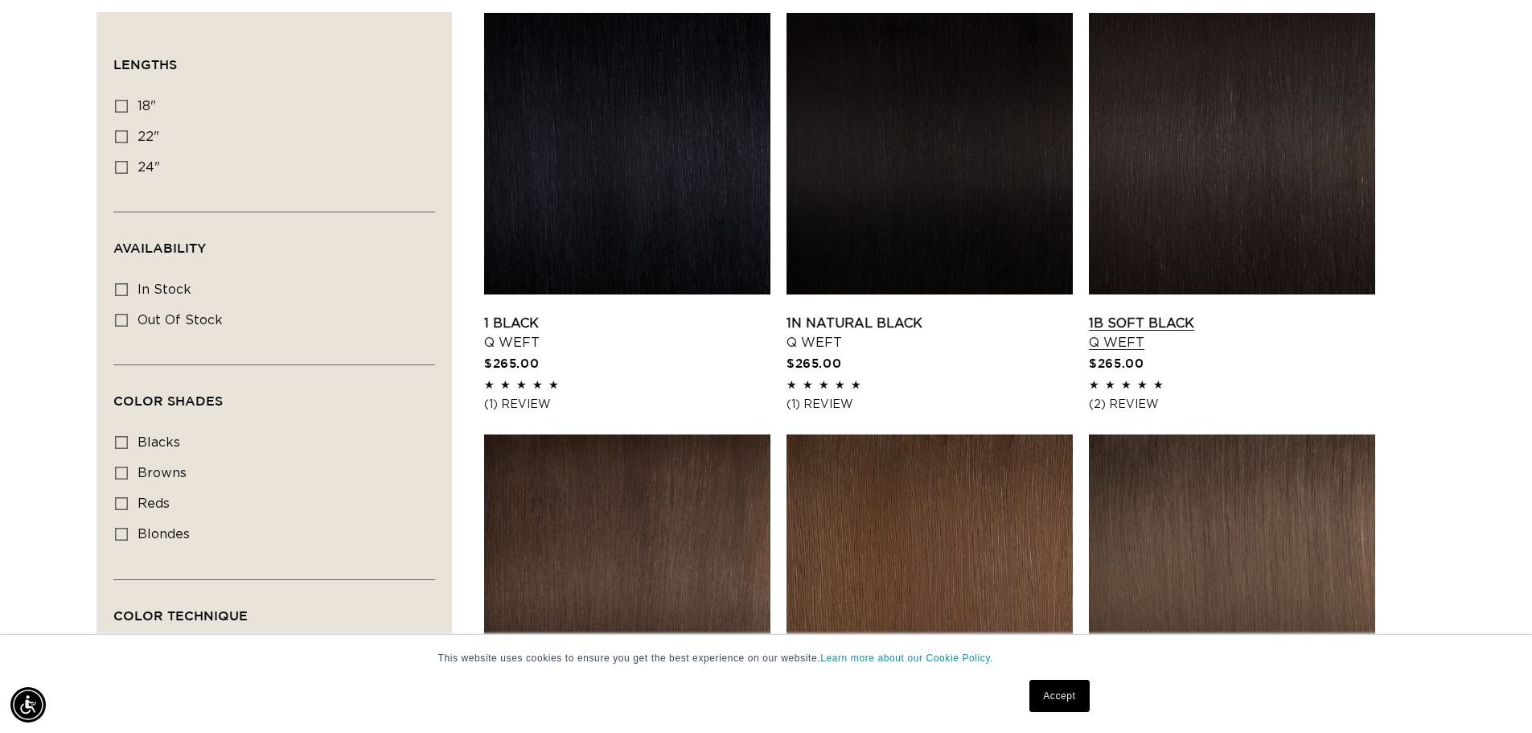
click at [1234, 314] on link "1B Soft Black Q Weft" at bounding box center [1232, 333] width 286 height 39
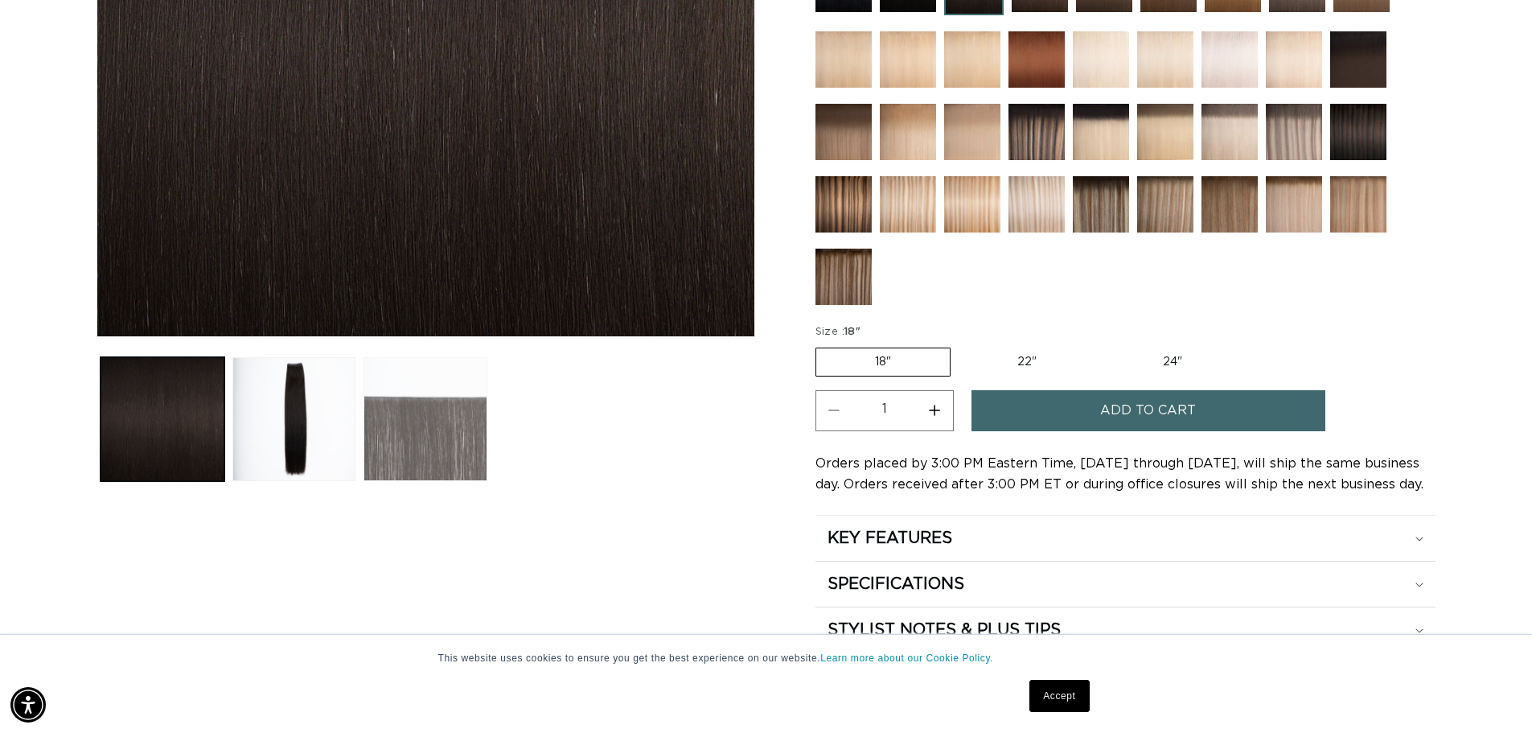
scroll to position [0, 1418]
click at [401, 434] on button "Load image 3 in gallery view" at bounding box center [426, 419] width 124 height 124
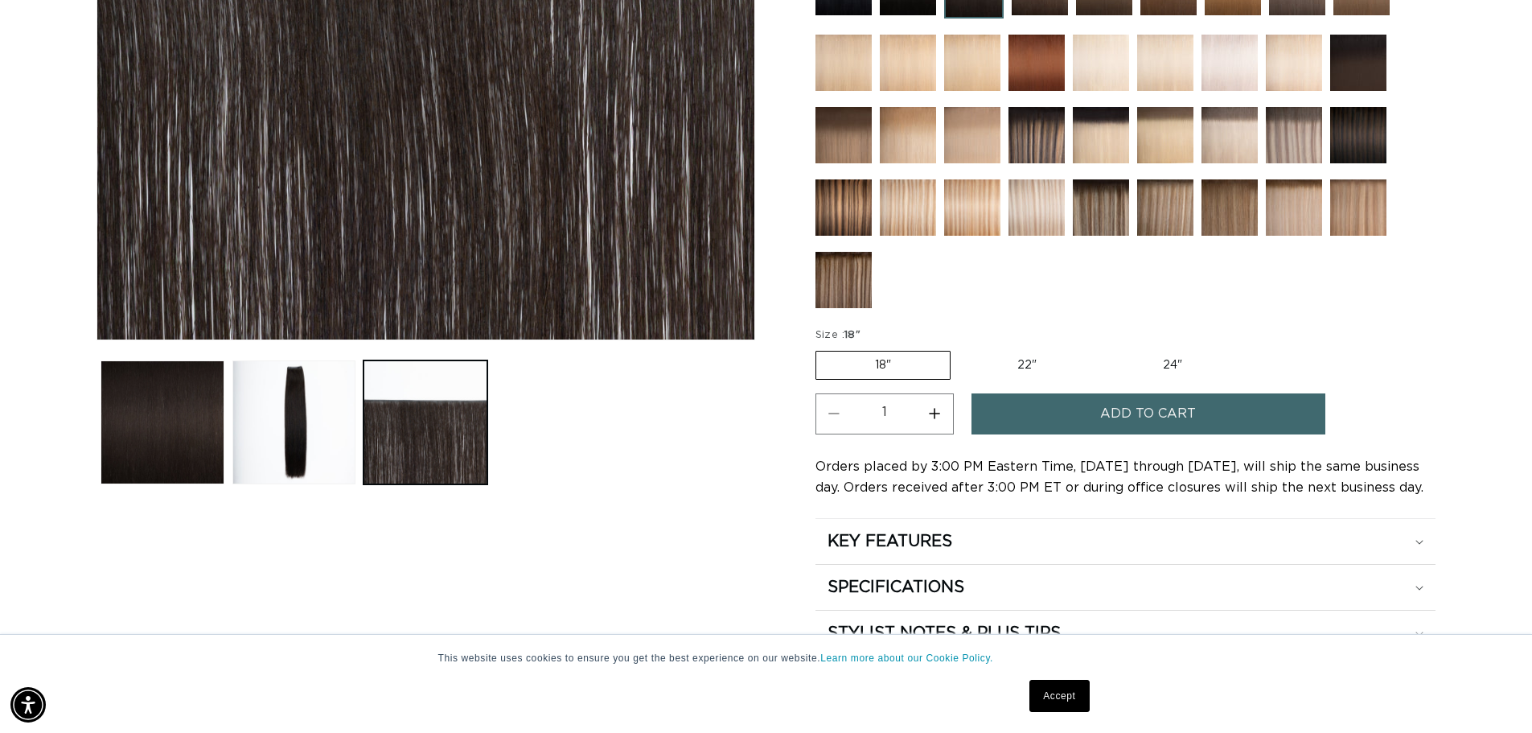
scroll to position [402, 0]
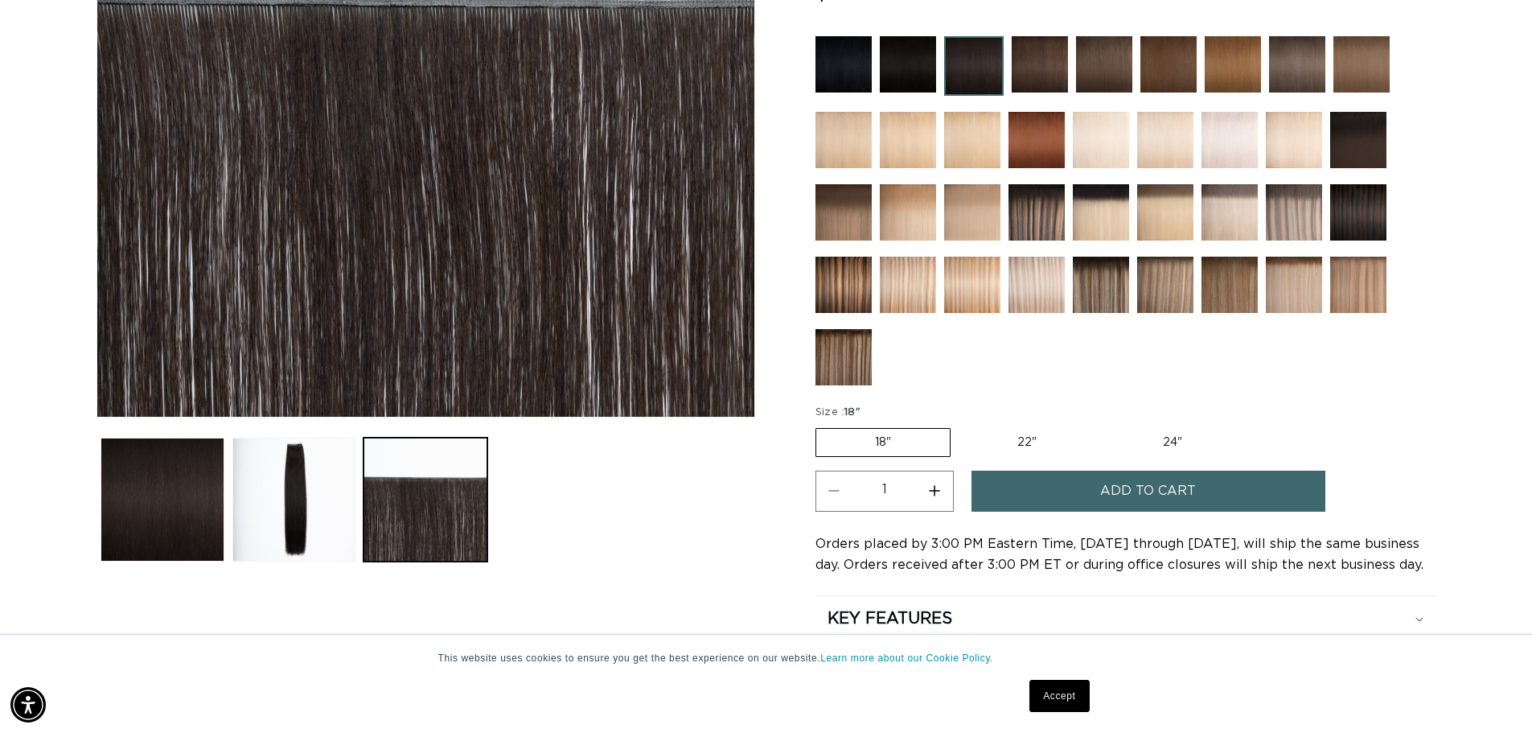
click at [1028, 444] on label "22" Variant sold out or unavailable" at bounding box center [1027, 442] width 137 height 27
click at [960, 426] on input "22" Variant sold out or unavailable" at bounding box center [959, 425] width 1 height 1
radio input "true"
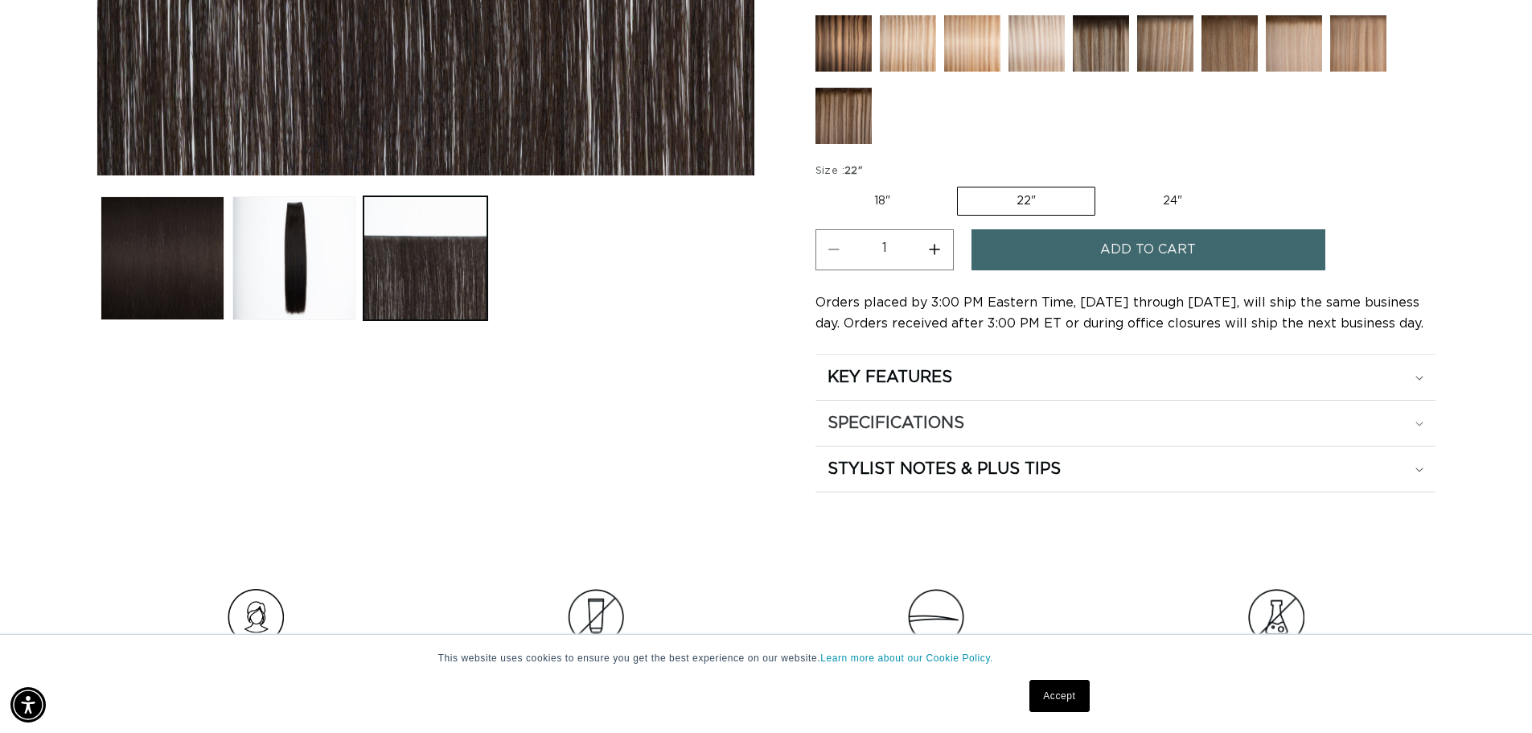
scroll to position [0, 2836]
click at [1424, 468] on summary "STYLIST NOTES & PLUS TIPS" at bounding box center [1126, 468] width 620 height 45
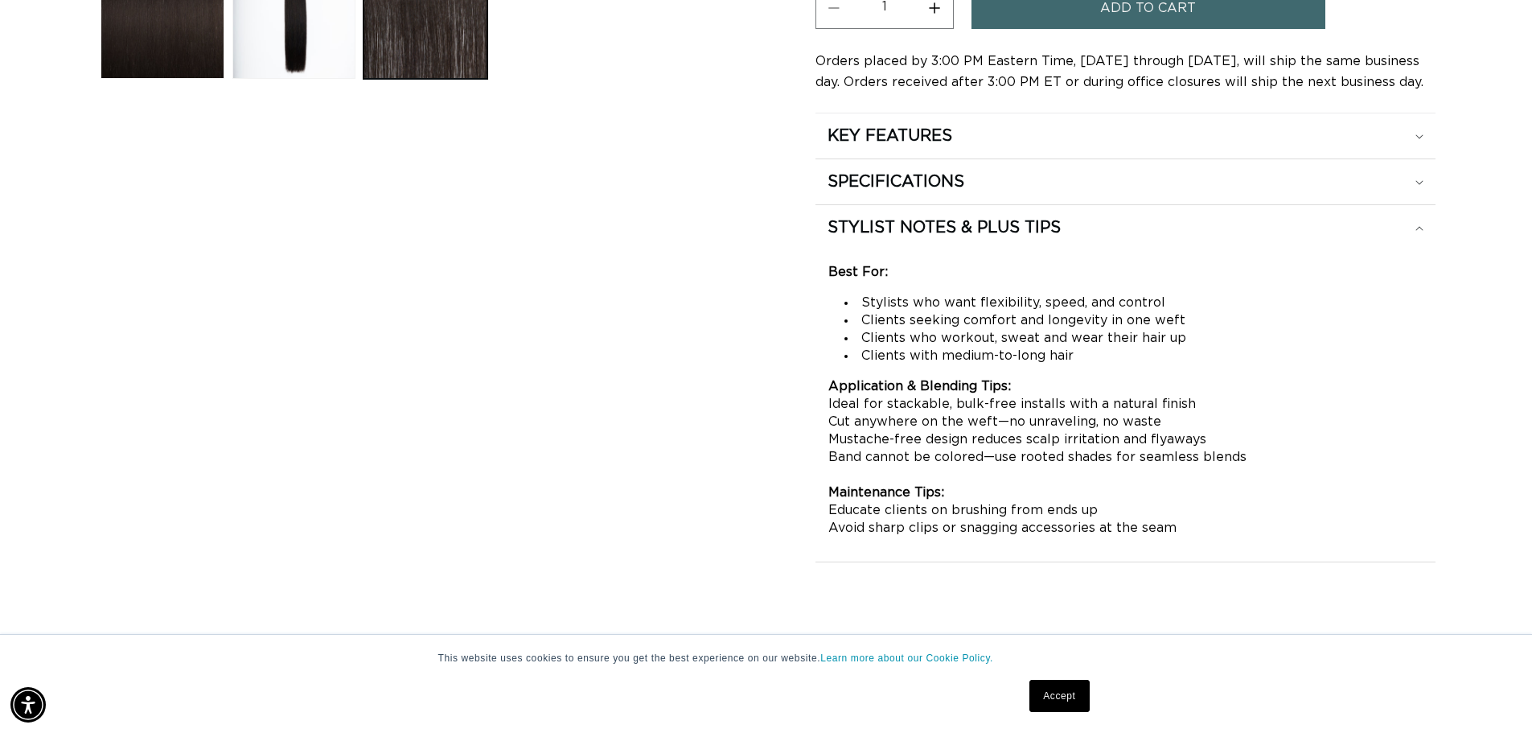
scroll to position [0, 0]
click at [1017, 205] on summary "STYLIST NOTES & PLUS TIPS" at bounding box center [1126, 227] width 620 height 45
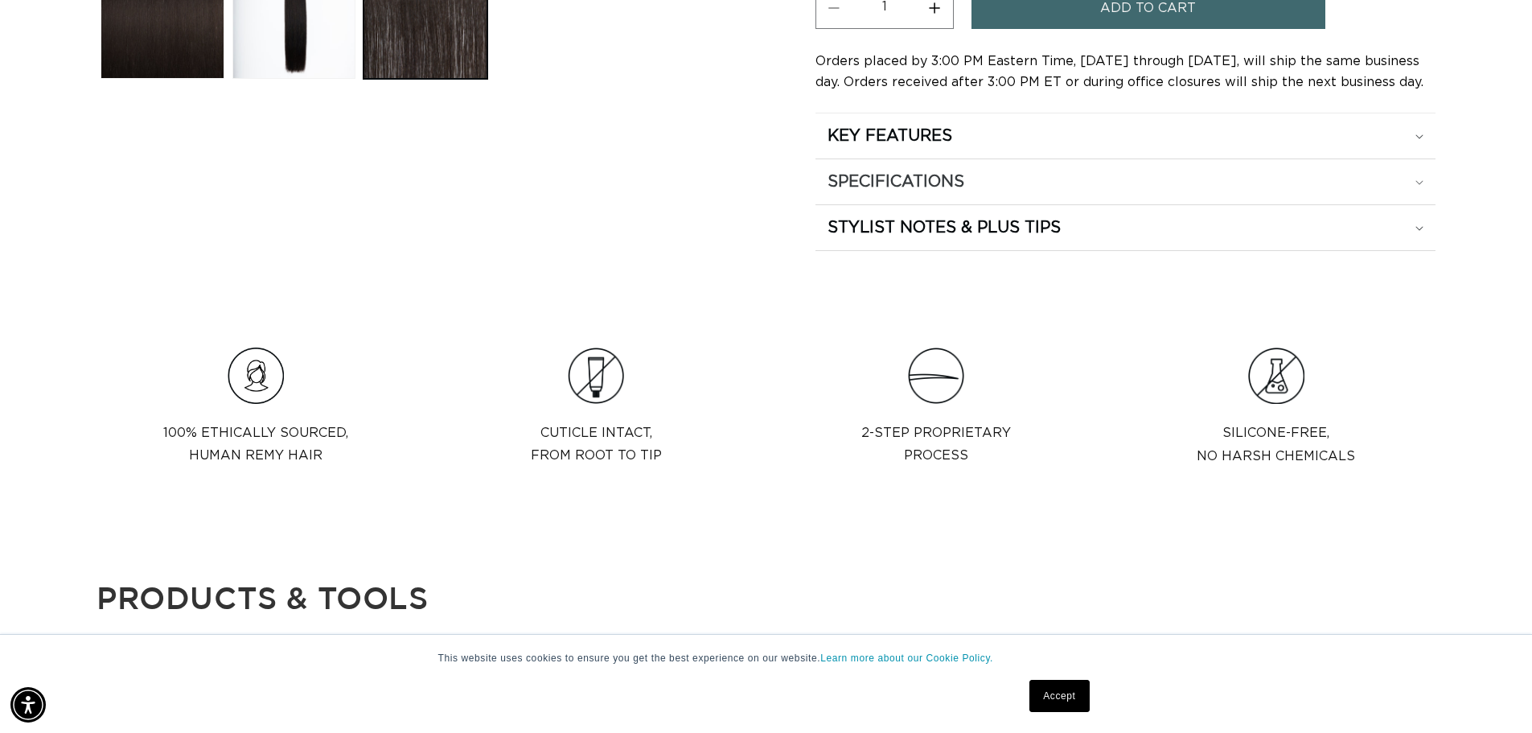
click at [1014, 195] on summary "SPECIFICATIONS" at bounding box center [1126, 181] width 620 height 45
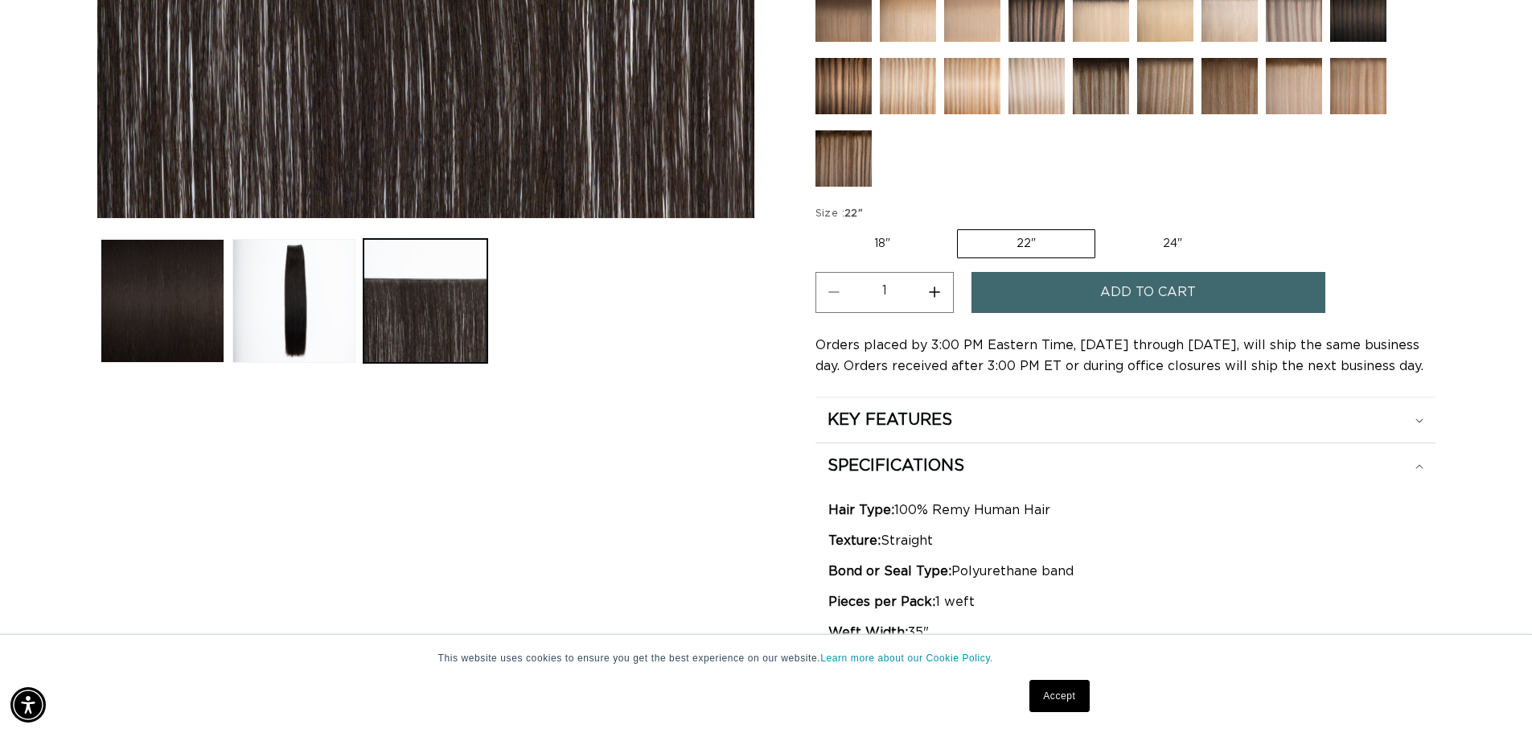
scroll to position [563, 0]
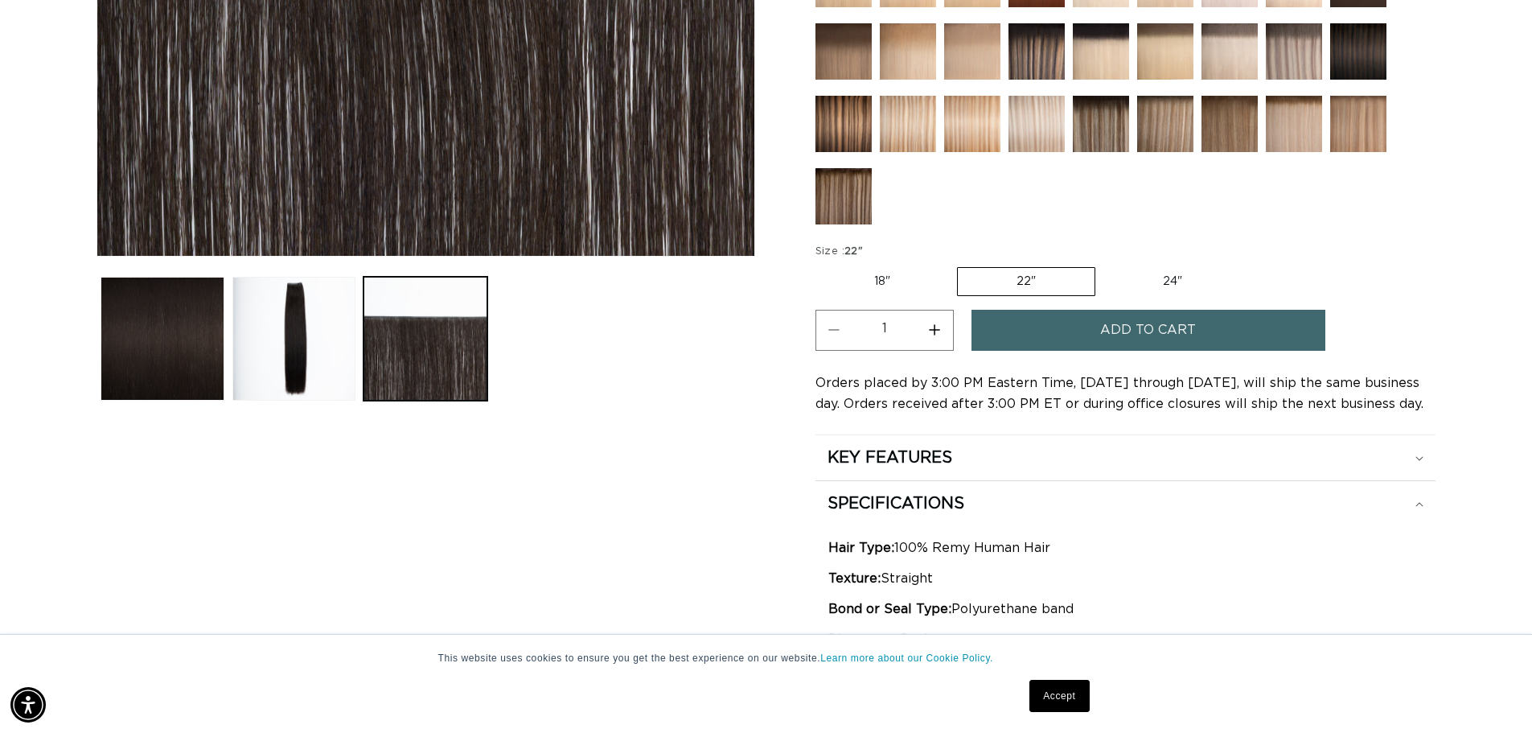
click at [862, 269] on label "18" Variant sold out or unavailable" at bounding box center [883, 281] width 134 height 27
click at [820, 265] on input "18" Variant sold out or unavailable" at bounding box center [820, 264] width 1 height 1
radio input "true"
